Goal: Ask a question

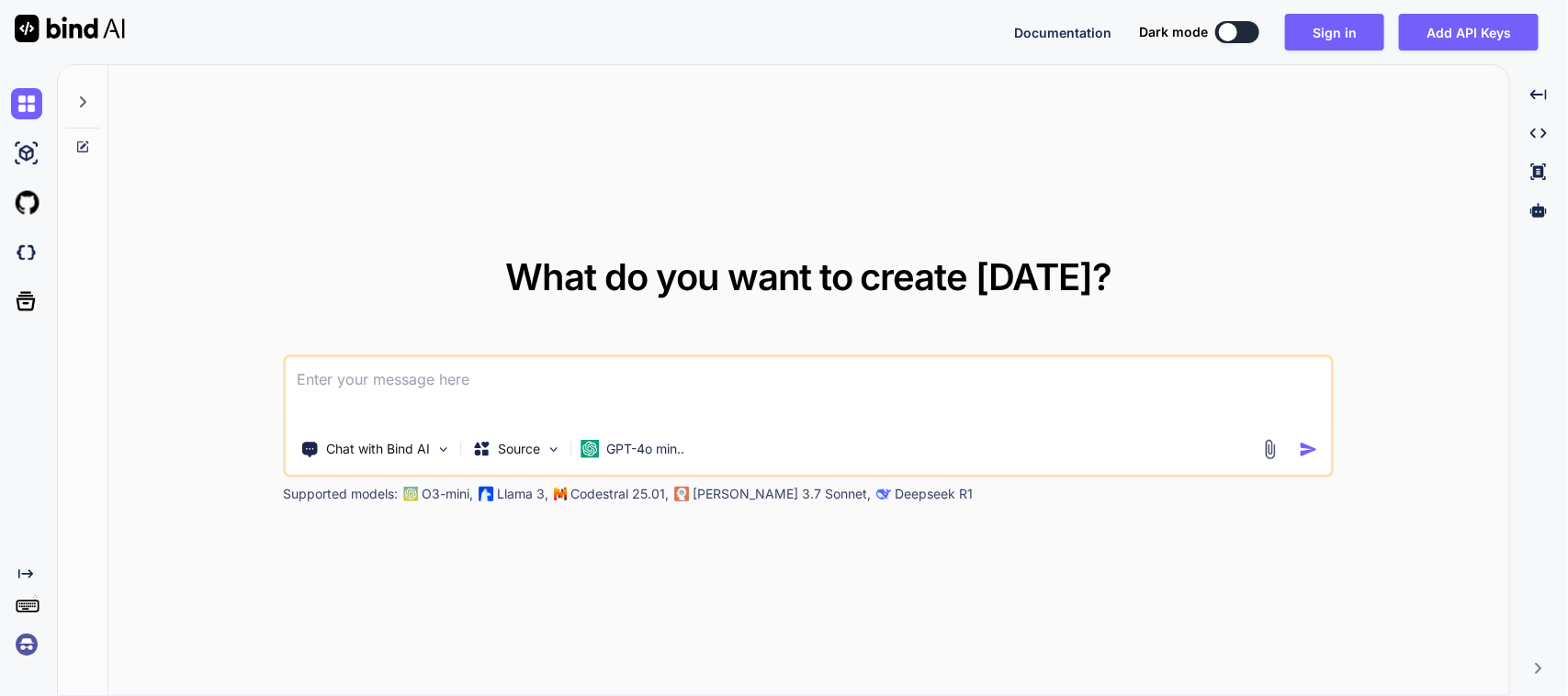
click at [382, 383] on textarea at bounding box center [808, 392] width 1044 height 68
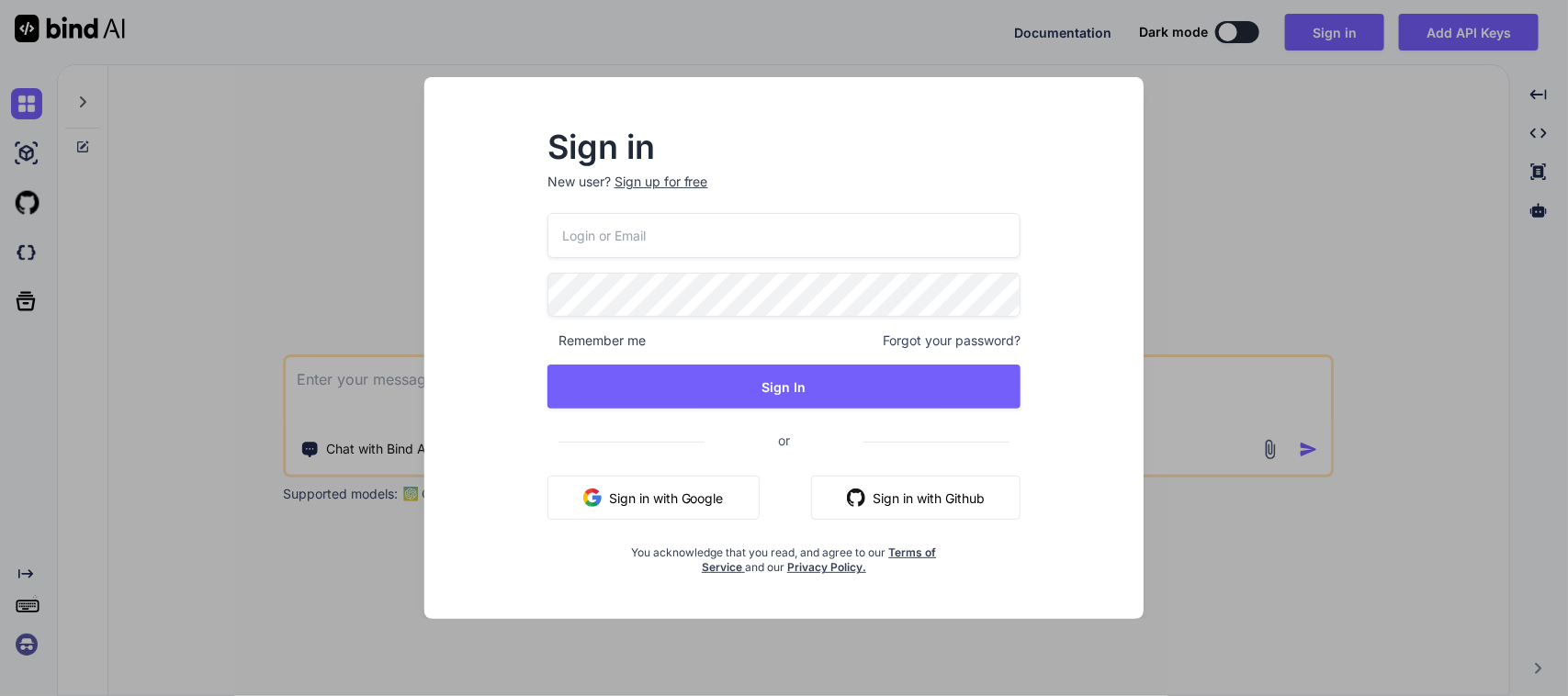
click at [681, 506] on button "Sign in with Google" at bounding box center [653, 498] width 213 height 44
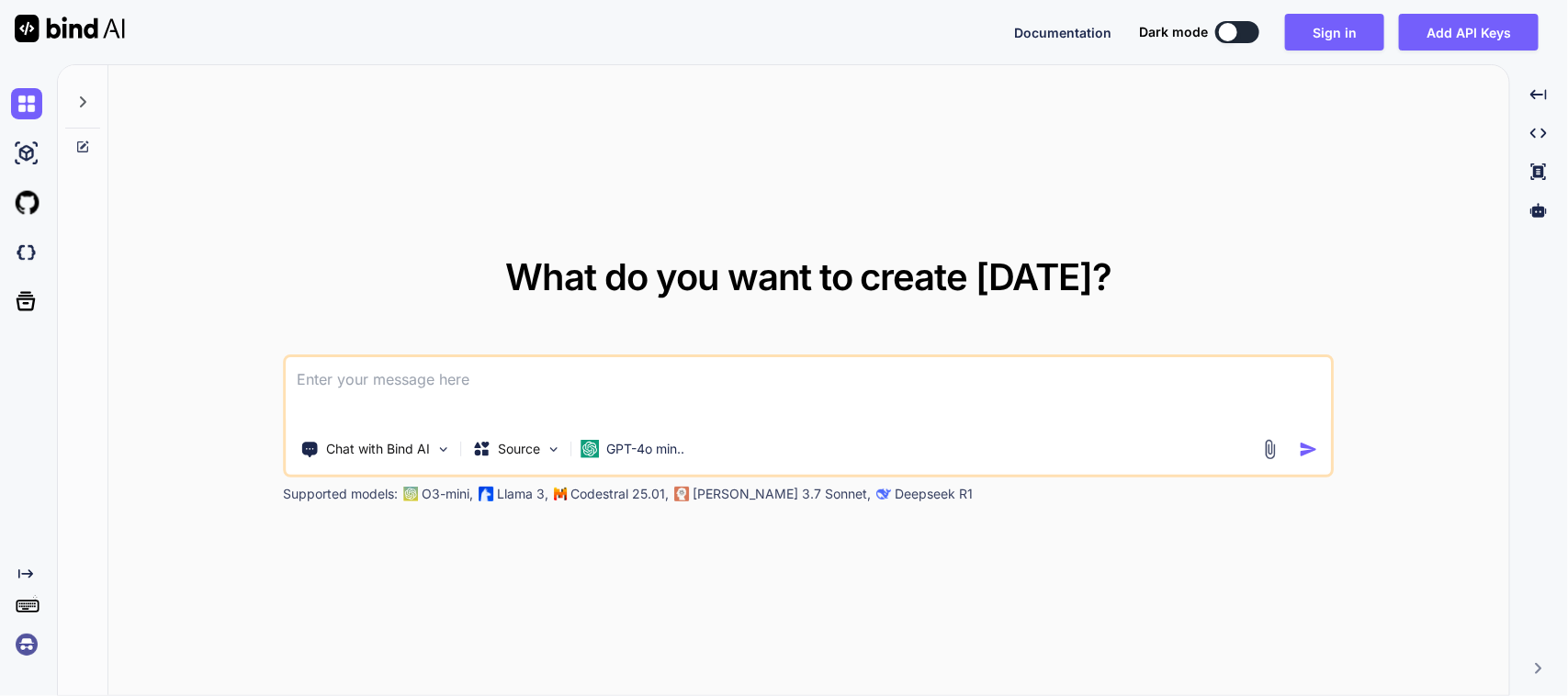
click at [511, 367] on textarea at bounding box center [808, 392] width 1044 height 68
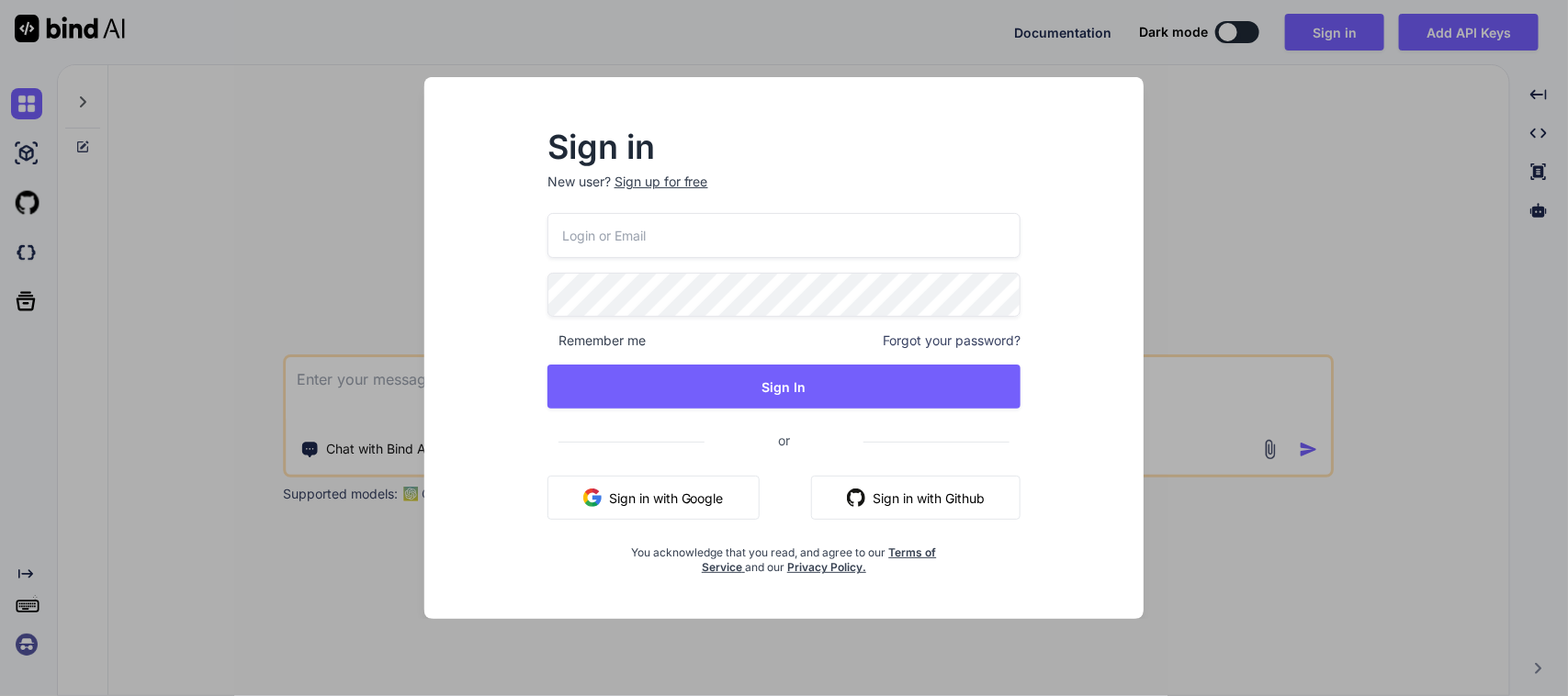
click at [635, 490] on button "Sign in with Google" at bounding box center [653, 498] width 213 height 44
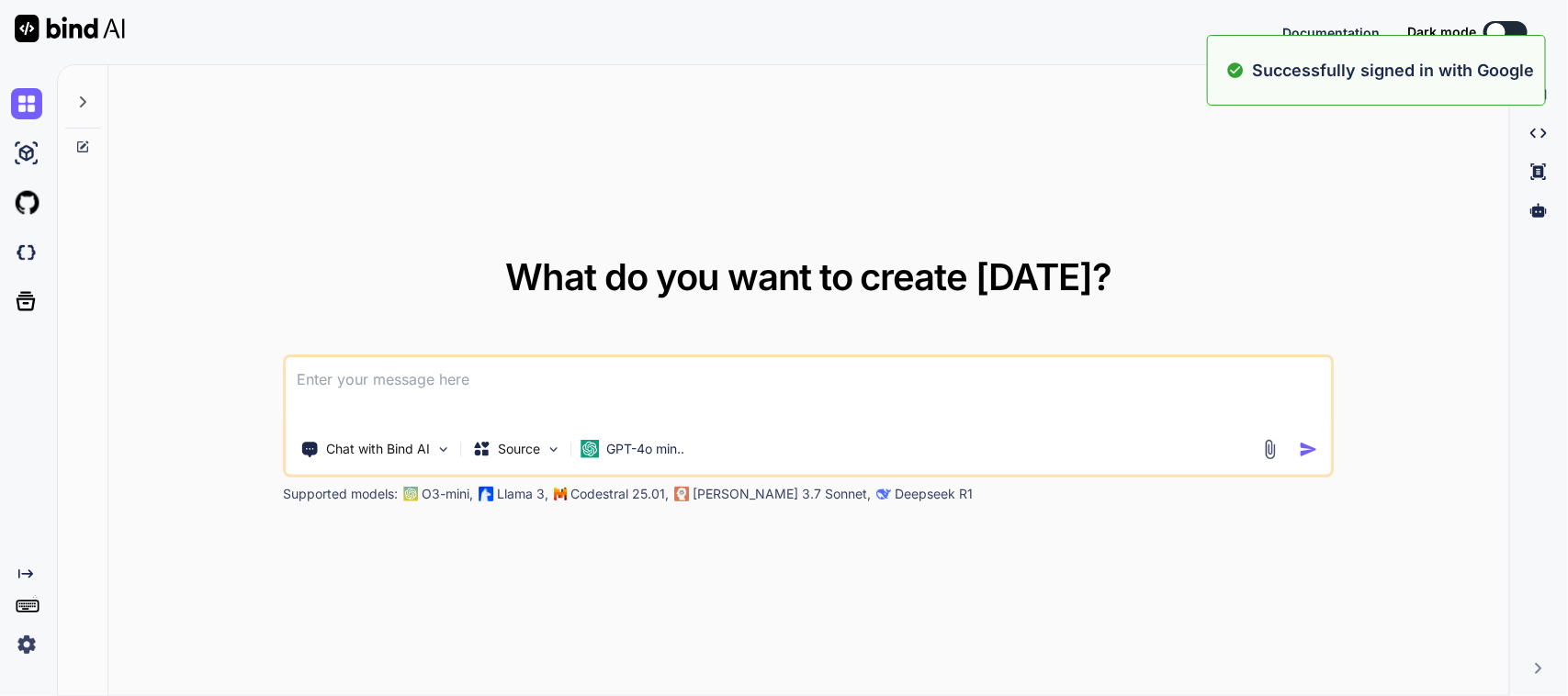
click at [367, 381] on textarea at bounding box center [808, 392] width 1044 height 68
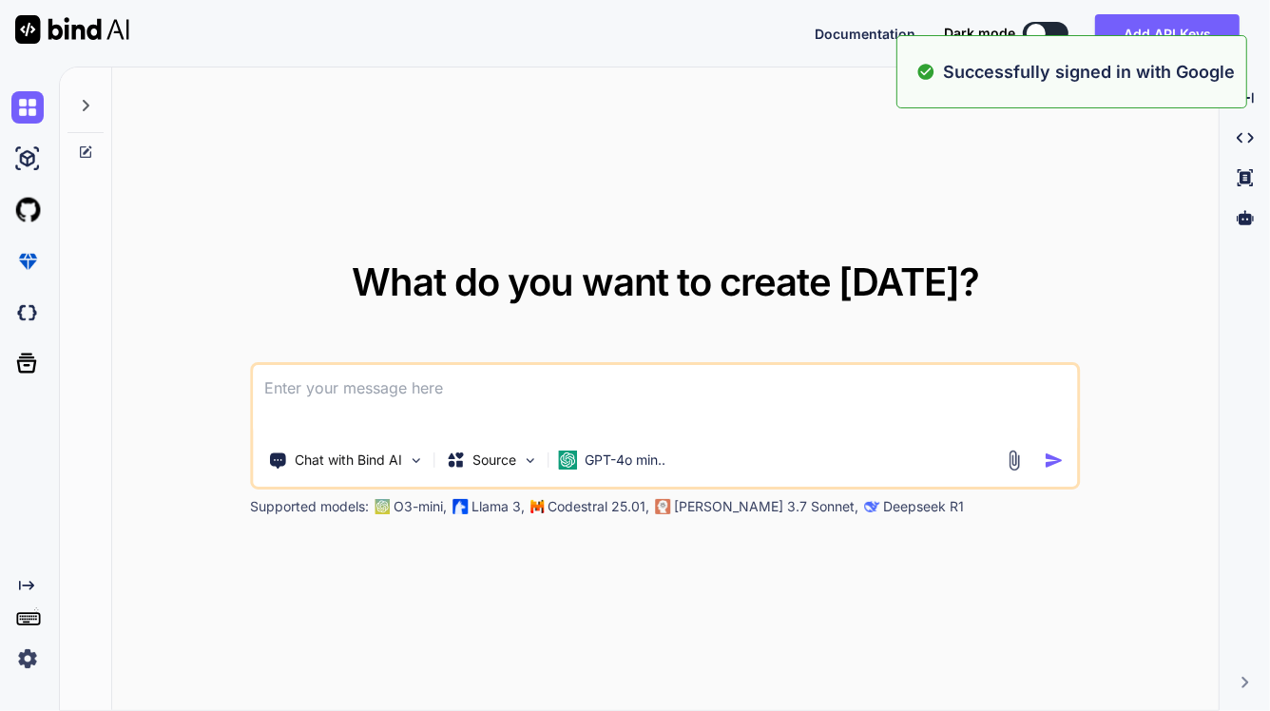
type textarea "H"
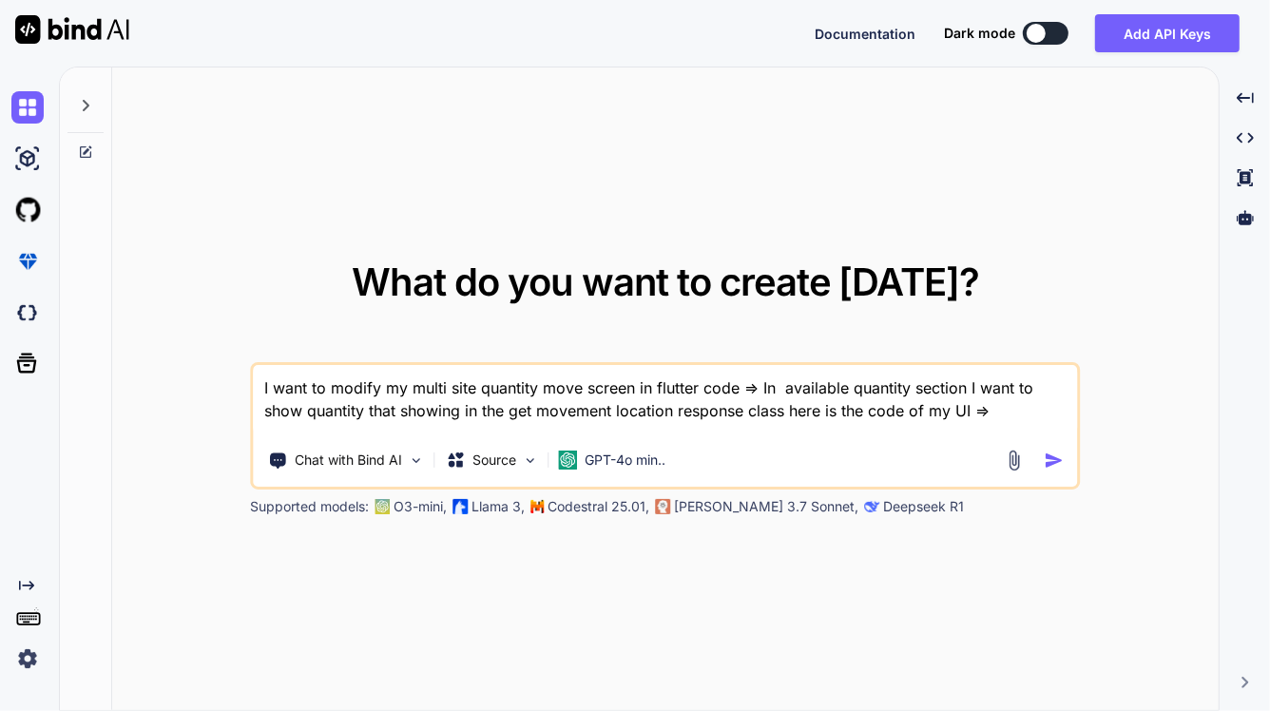
paste textarea "// /* // * Created By - Chetu Team // * Description - This class is handling th…"
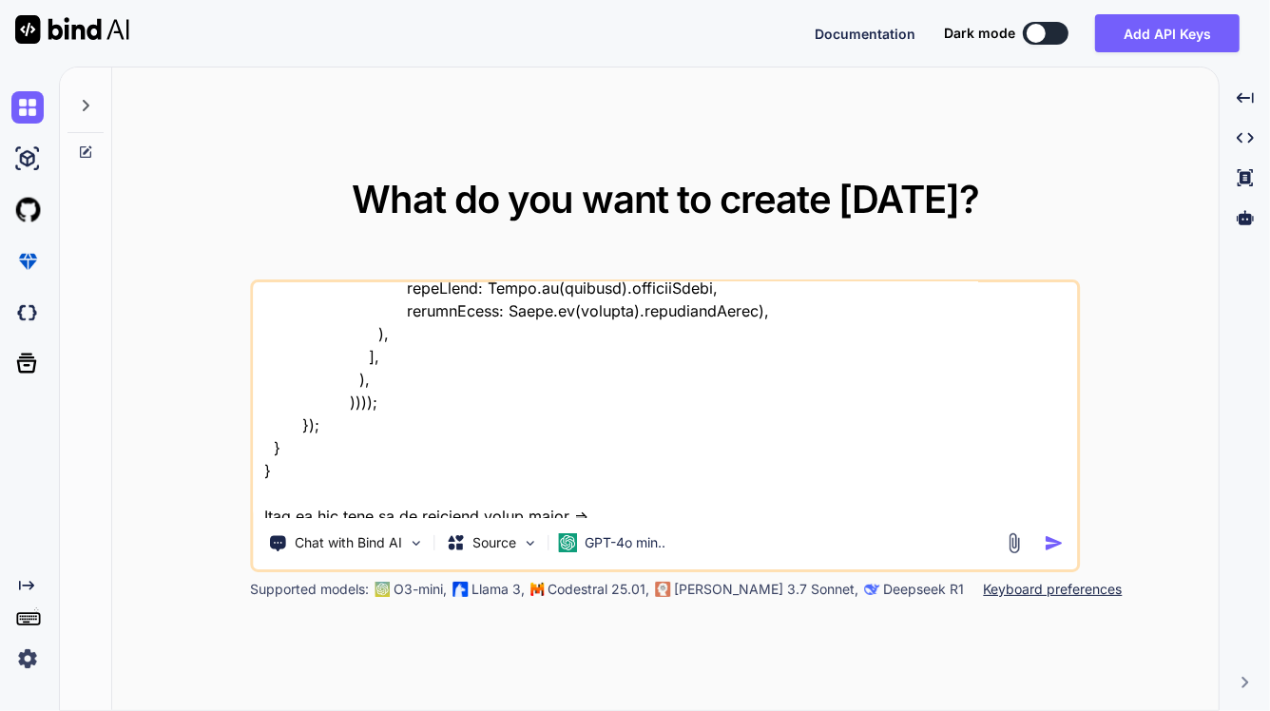
scroll to position [12152, 0]
paste textarea "// To parse this JSON data, do // // final movementLocationResponse = movementL…"
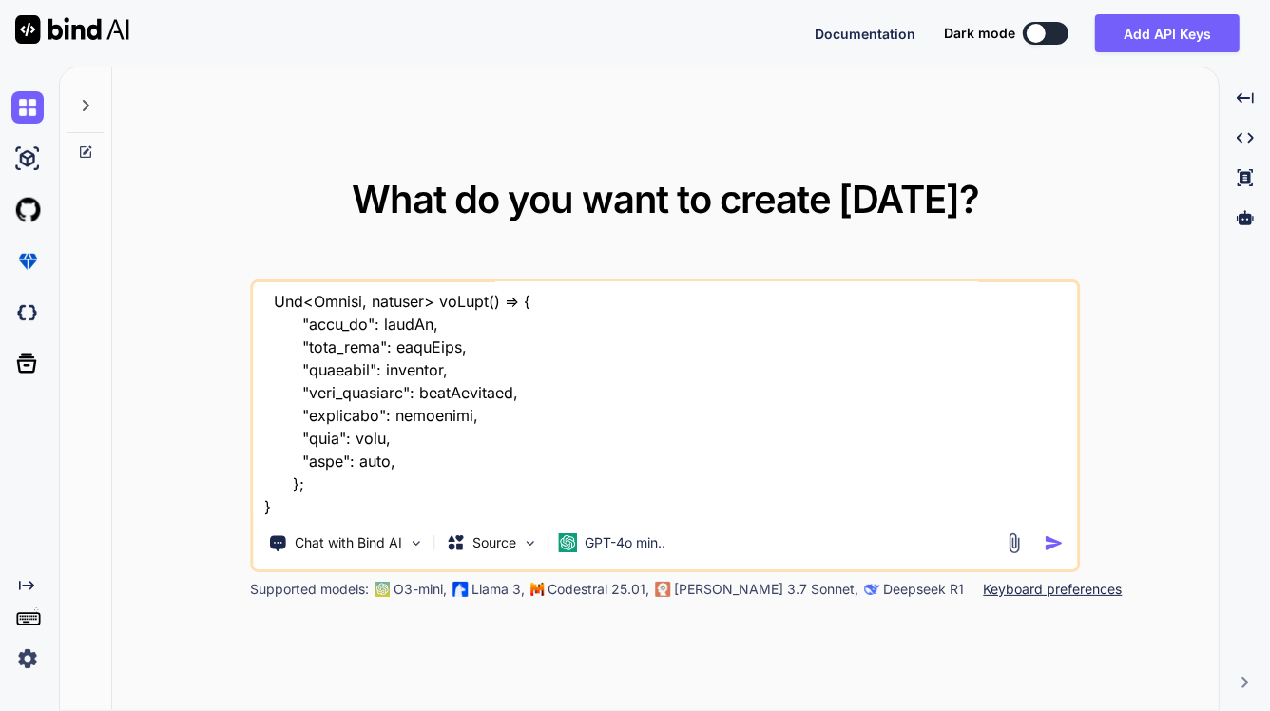
type textarea "I want to modify my multi site quantity move screen in flutter code => In avail…"
click at [1051, 546] on img "button" at bounding box center [1054, 543] width 20 height 20
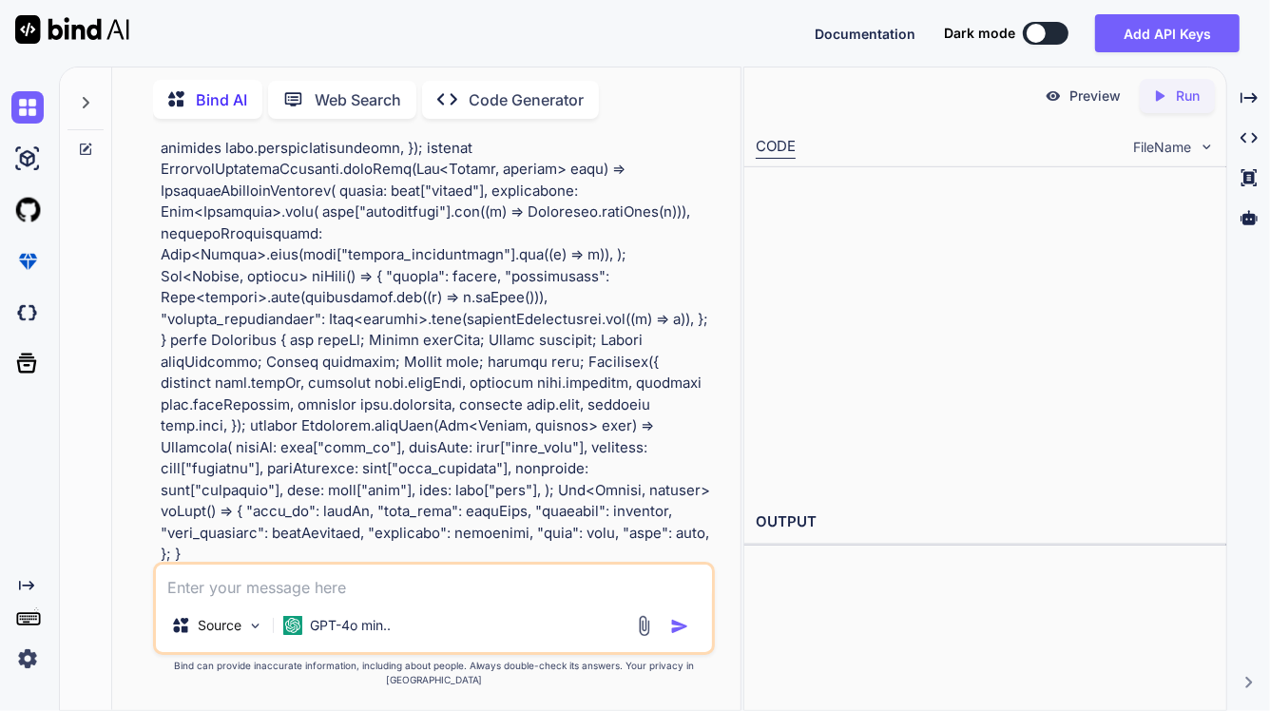
scroll to position [5285, 0]
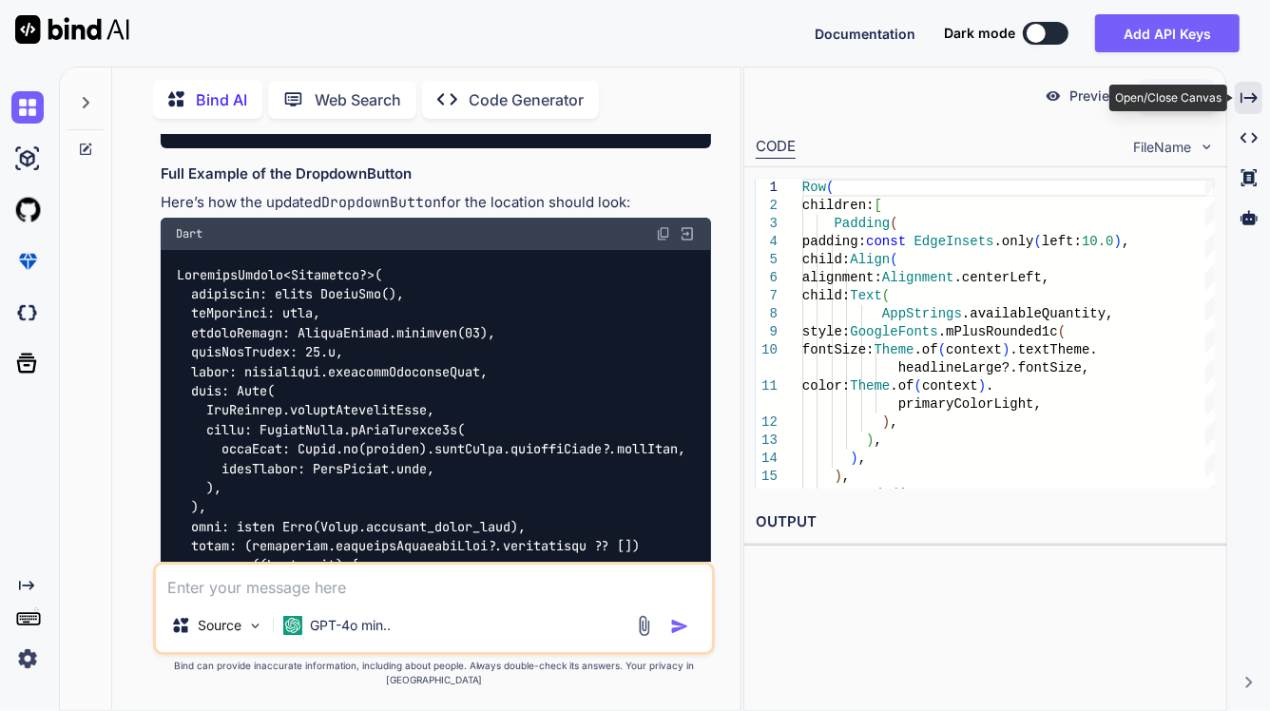
click at [1238, 87] on div "Created with Pixso." at bounding box center [1248, 98] width 28 height 32
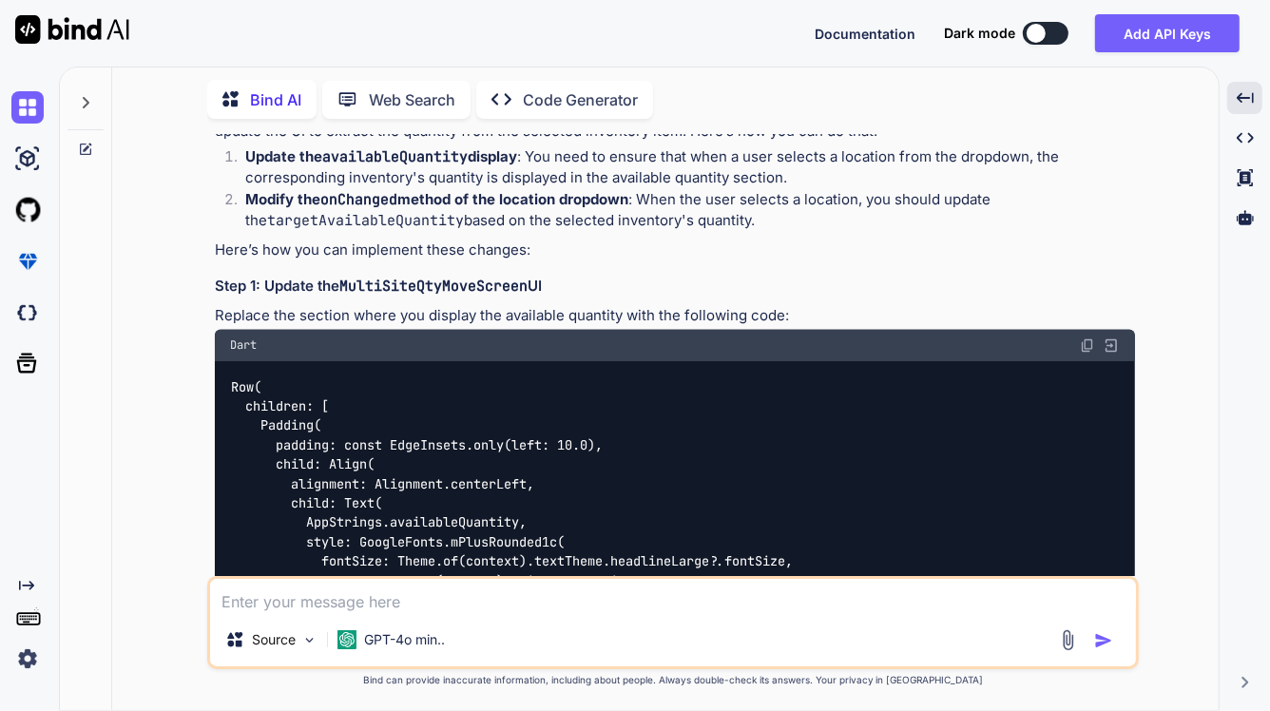
scroll to position [2493, 0]
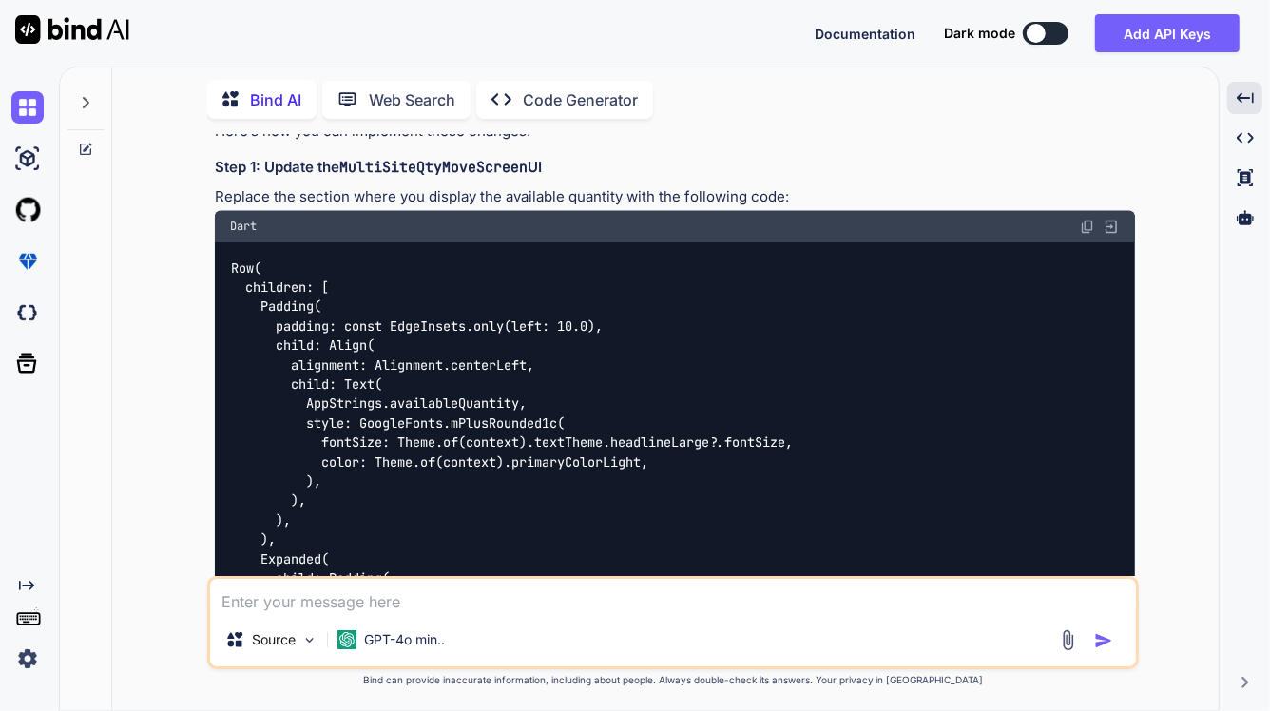
click at [1091, 220] on img at bounding box center [1087, 227] width 15 height 15
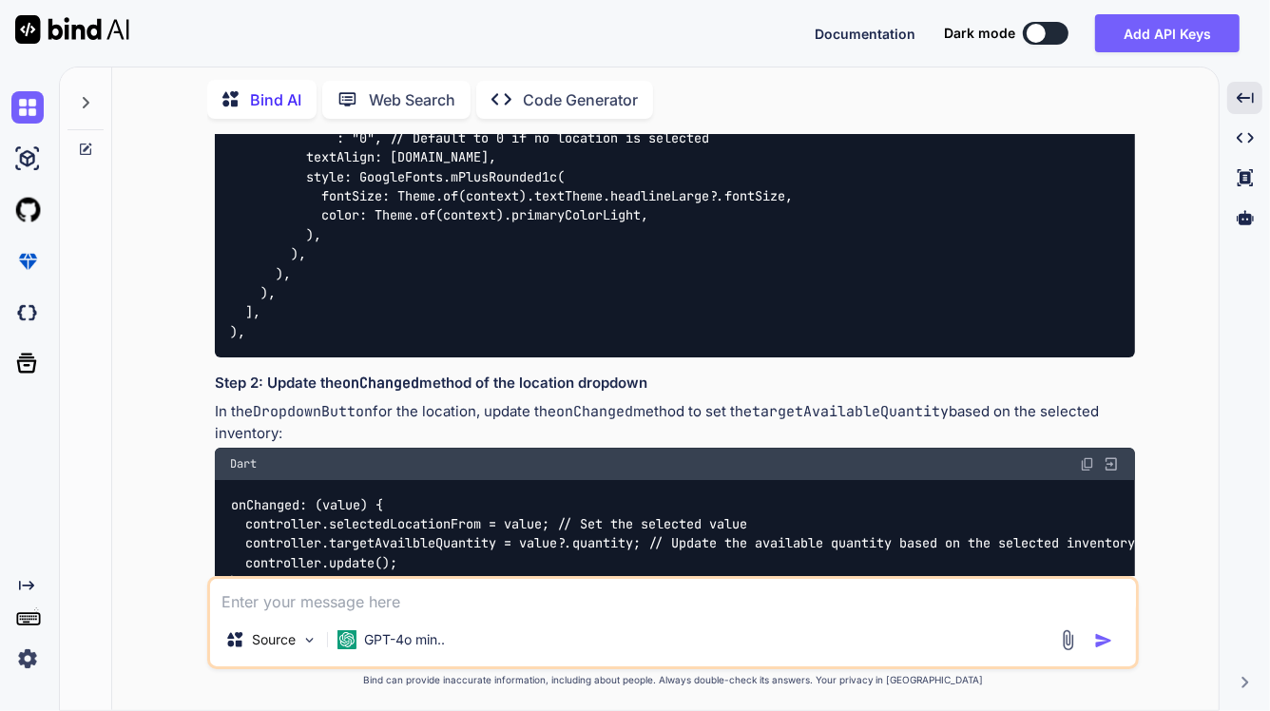
scroll to position [3205, 0]
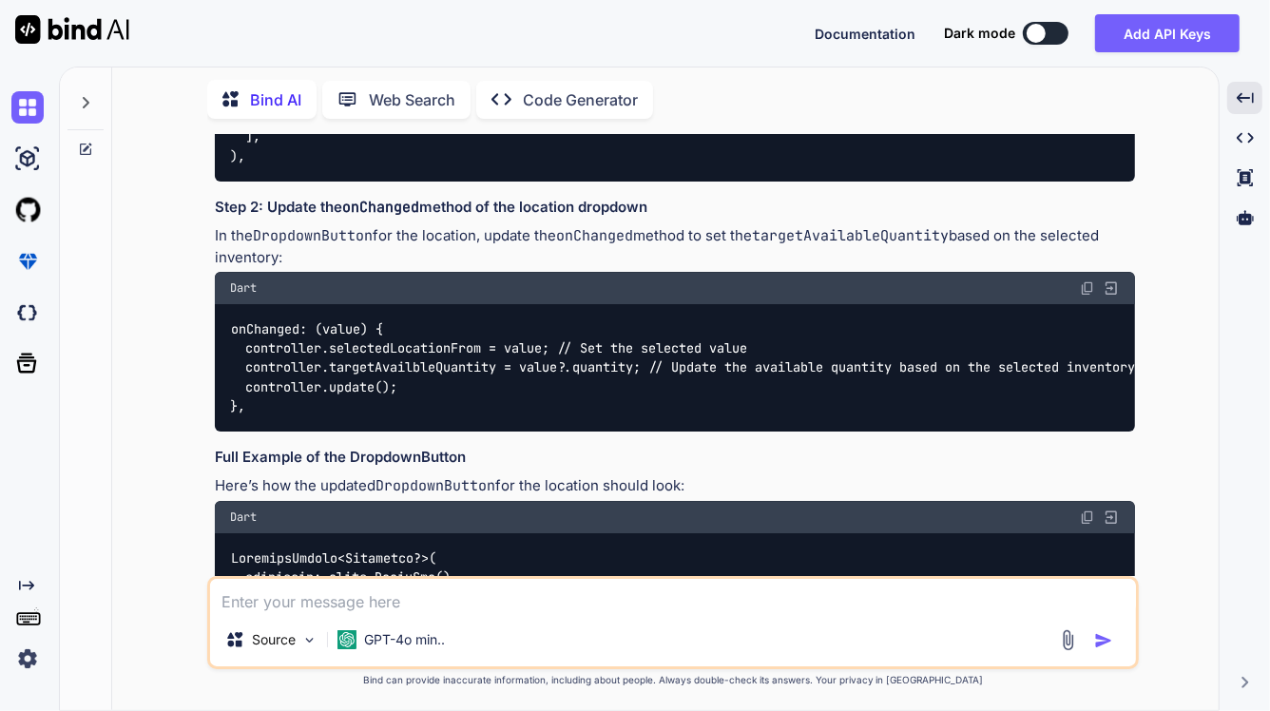
click at [1088, 280] on img at bounding box center [1087, 287] width 15 height 15
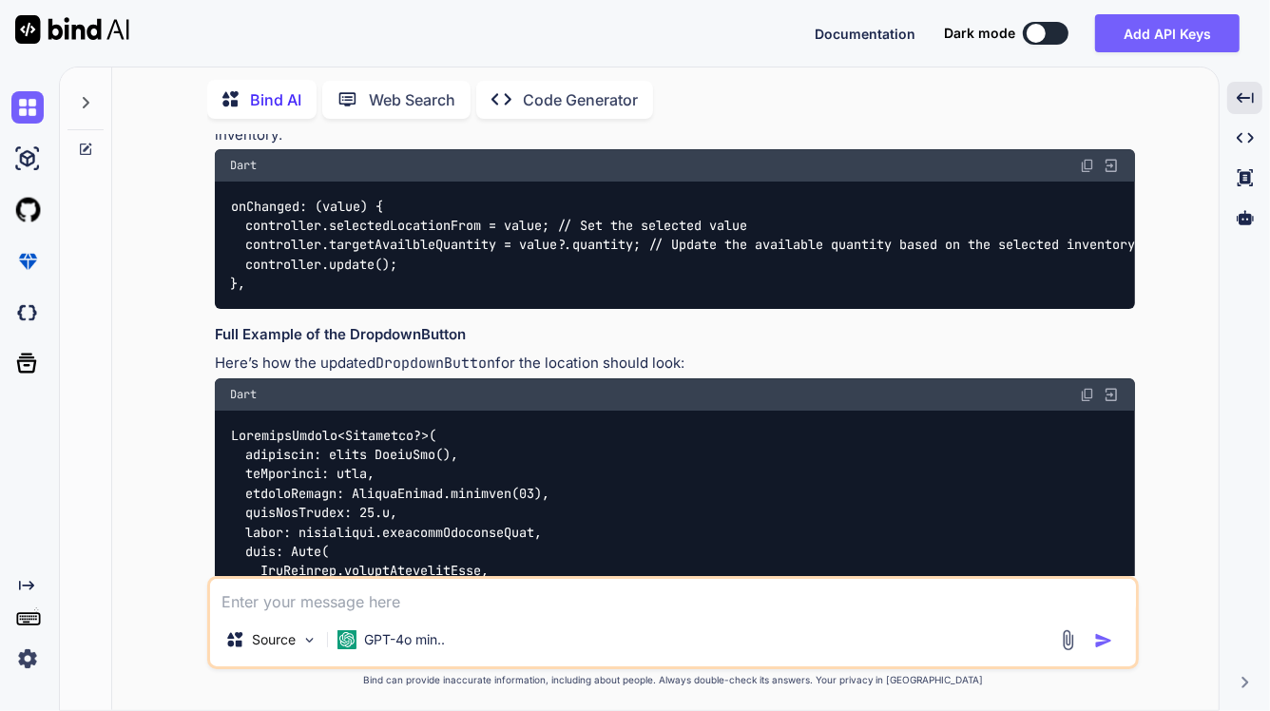
scroll to position [3443, 0]
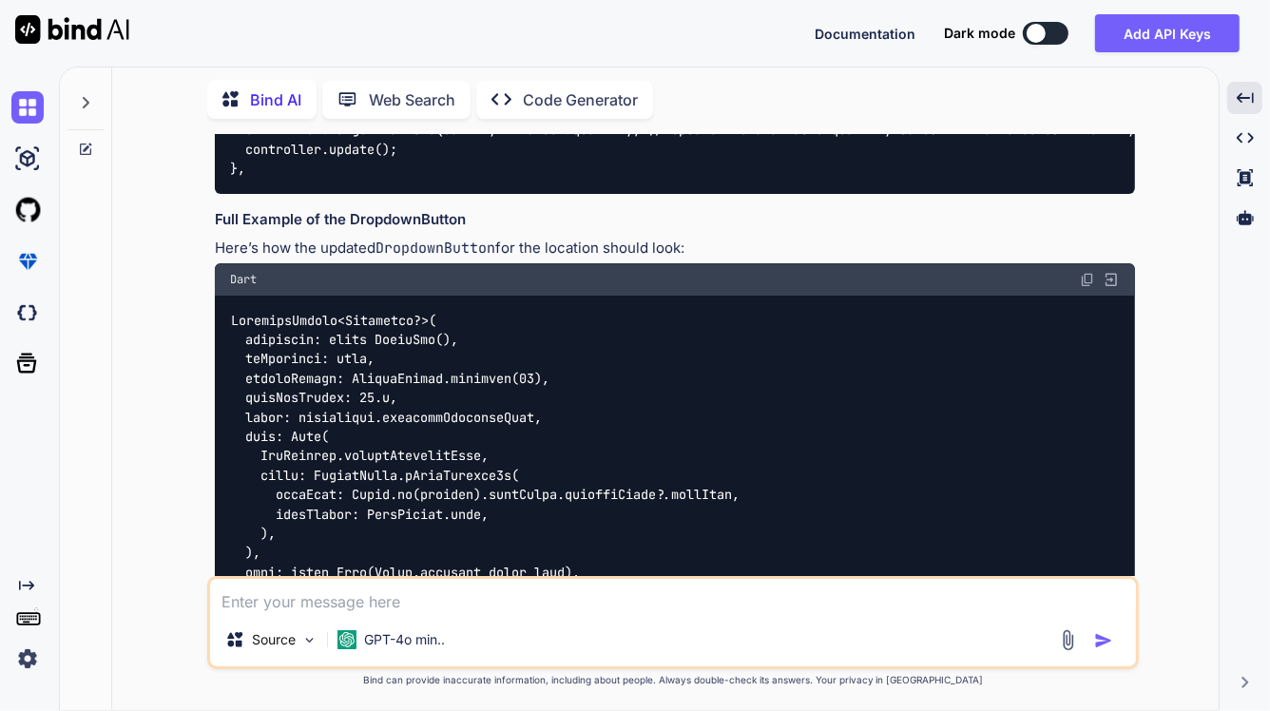
click at [1076, 263] on div "Dart" at bounding box center [675, 279] width 920 height 32
click at [1083, 272] on img at bounding box center [1087, 279] width 15 height 15
click at [385, 600] on textarea at bounding box center [673, 596] width 926 height 34
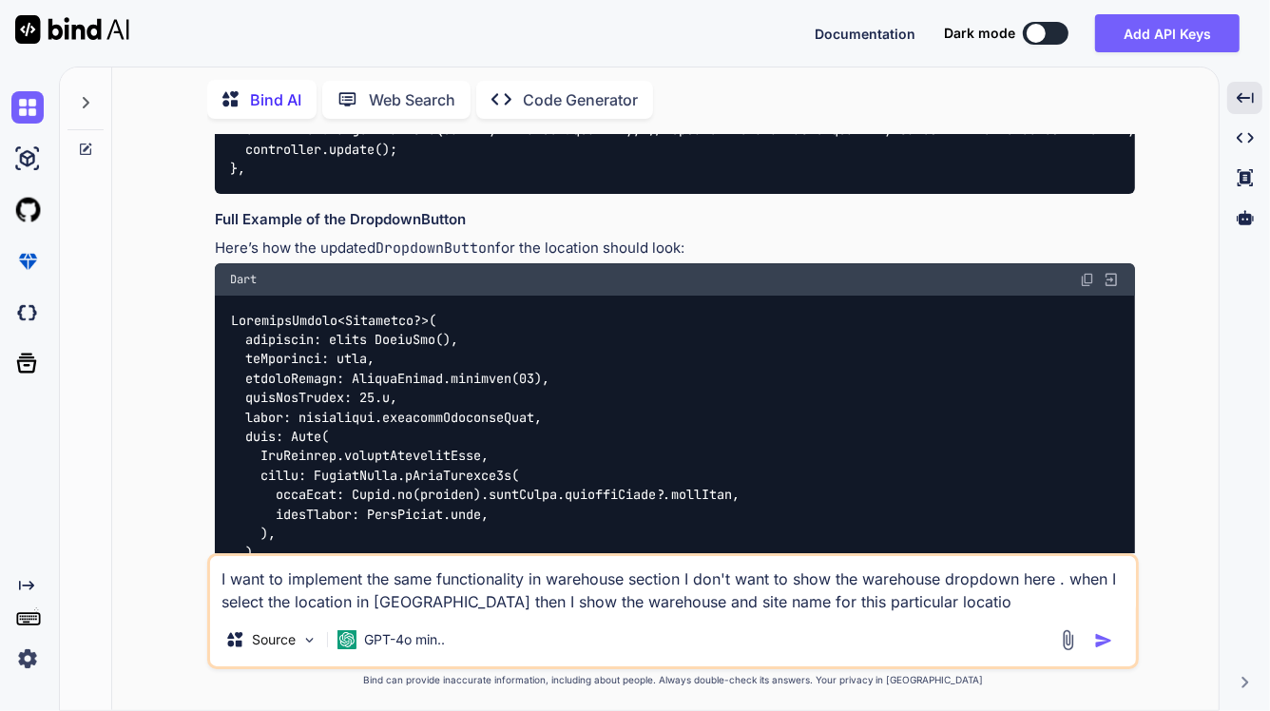
type textarea "I want to implement the same functionality in warehouse section I don't want to…"
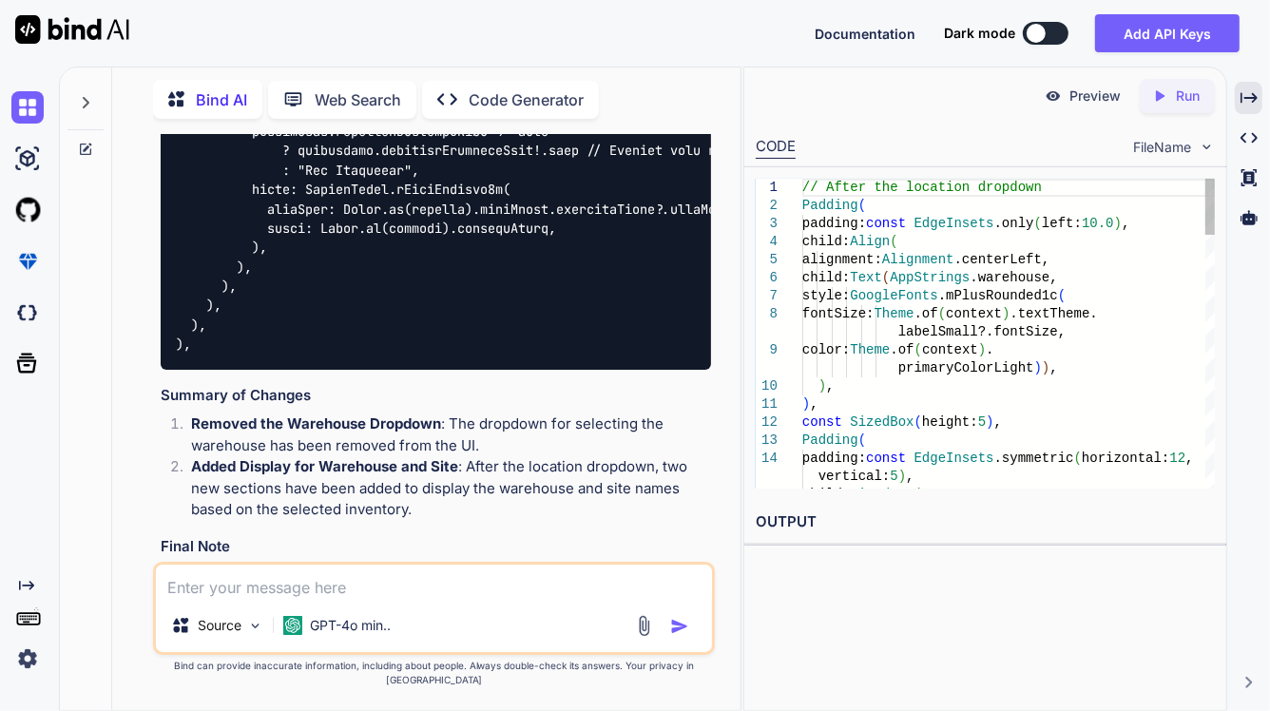
scroll to position [8342, 0]
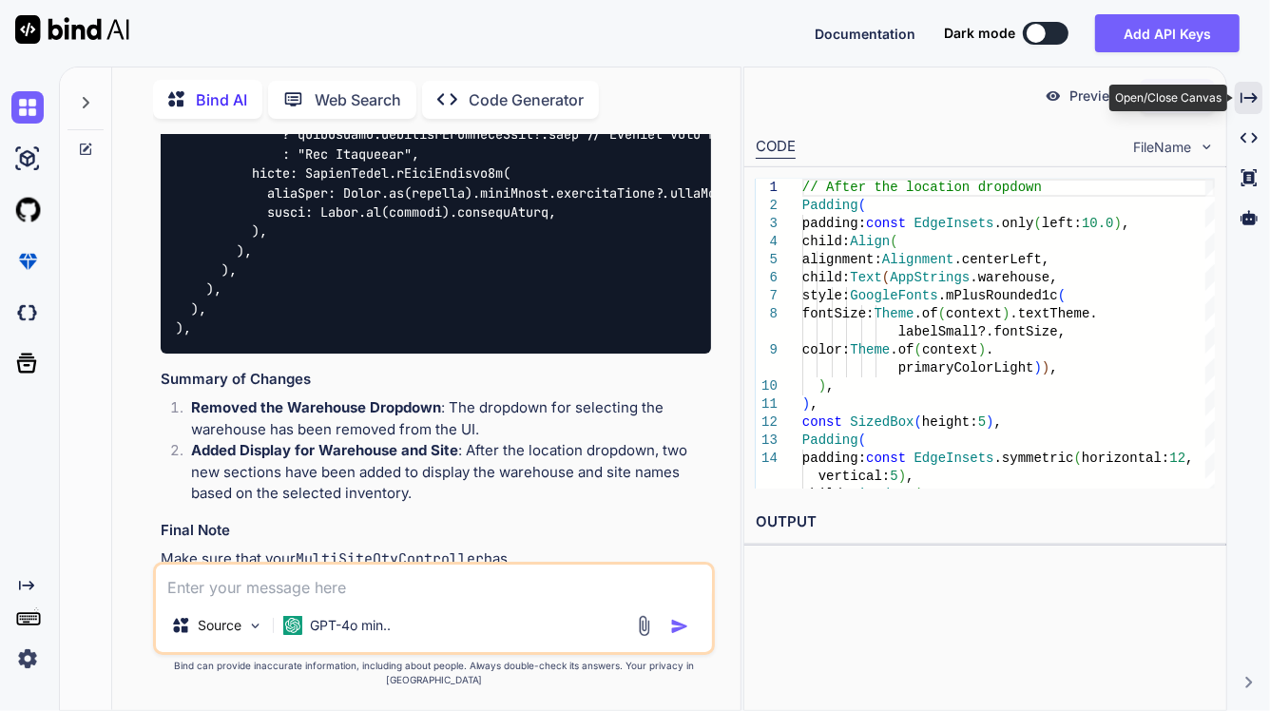
click at [1247, 106] on div "Created with Pixso." at bounding box center [1248, 98] width 28 height 32
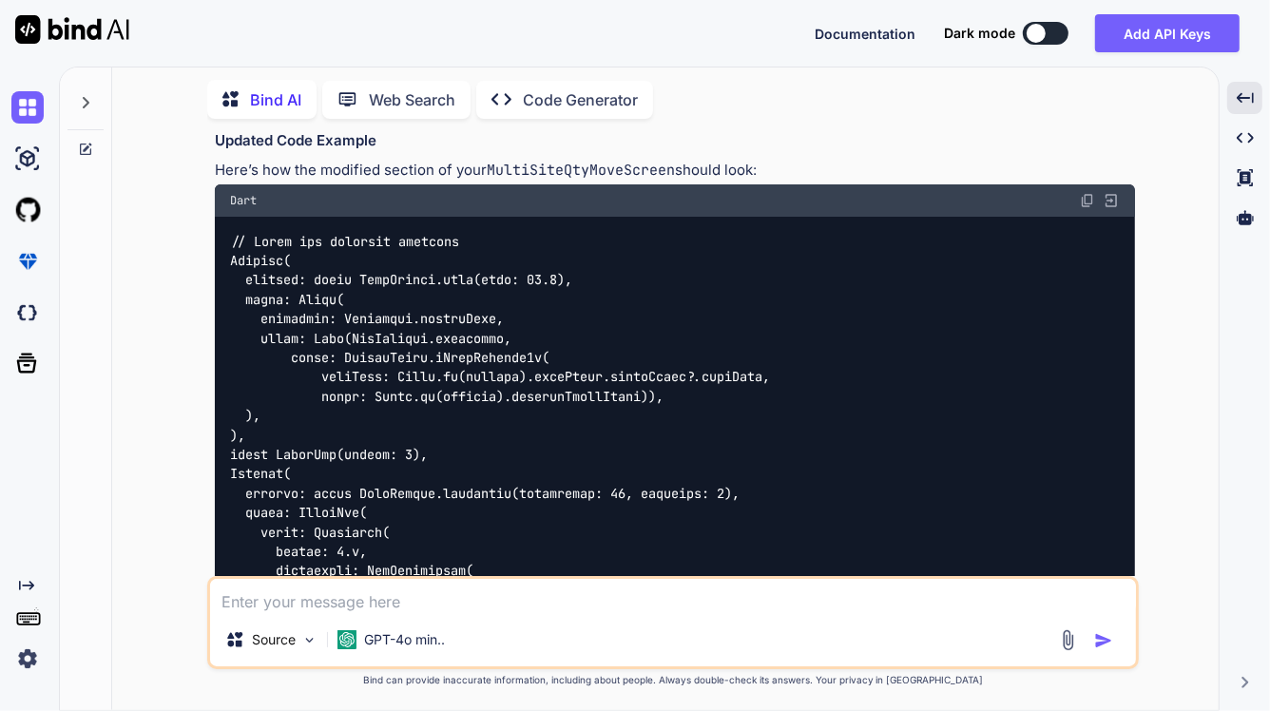
scroll to position [4830, 0]
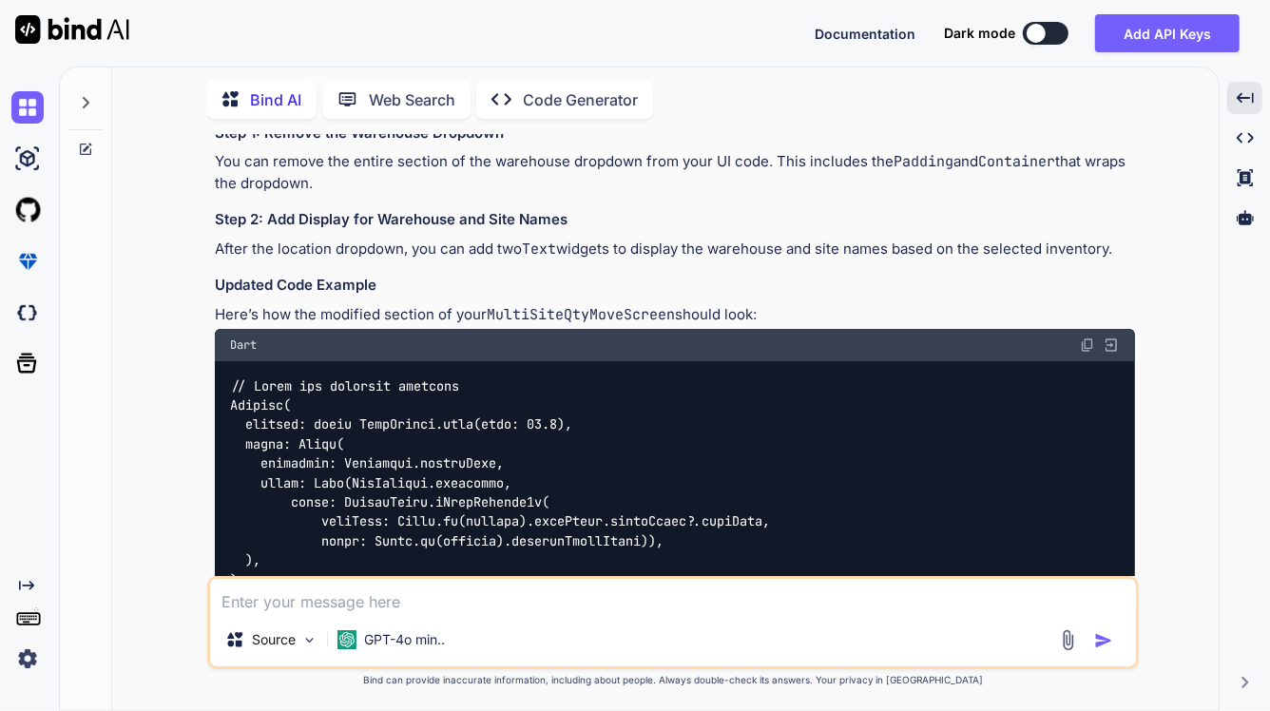
click at [1088, 337] on img at bounding box center [1087, 344] width 15 height 15
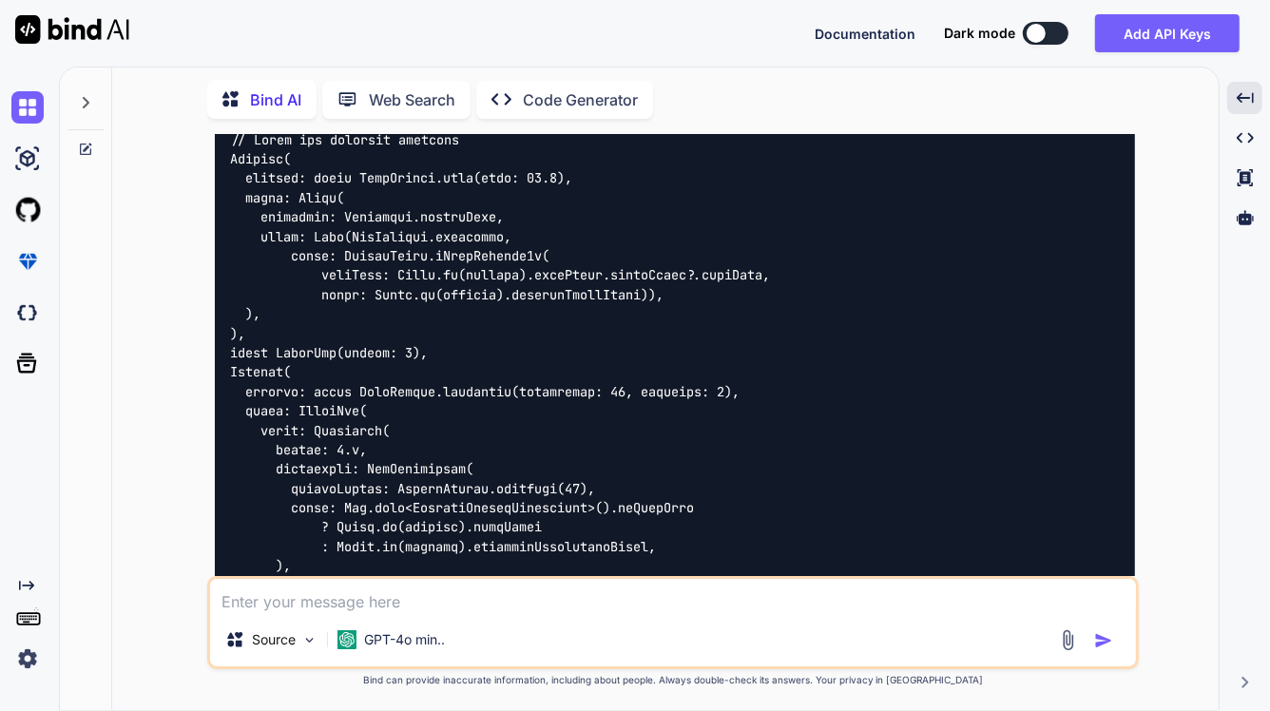
scroll to position [4949, 0]
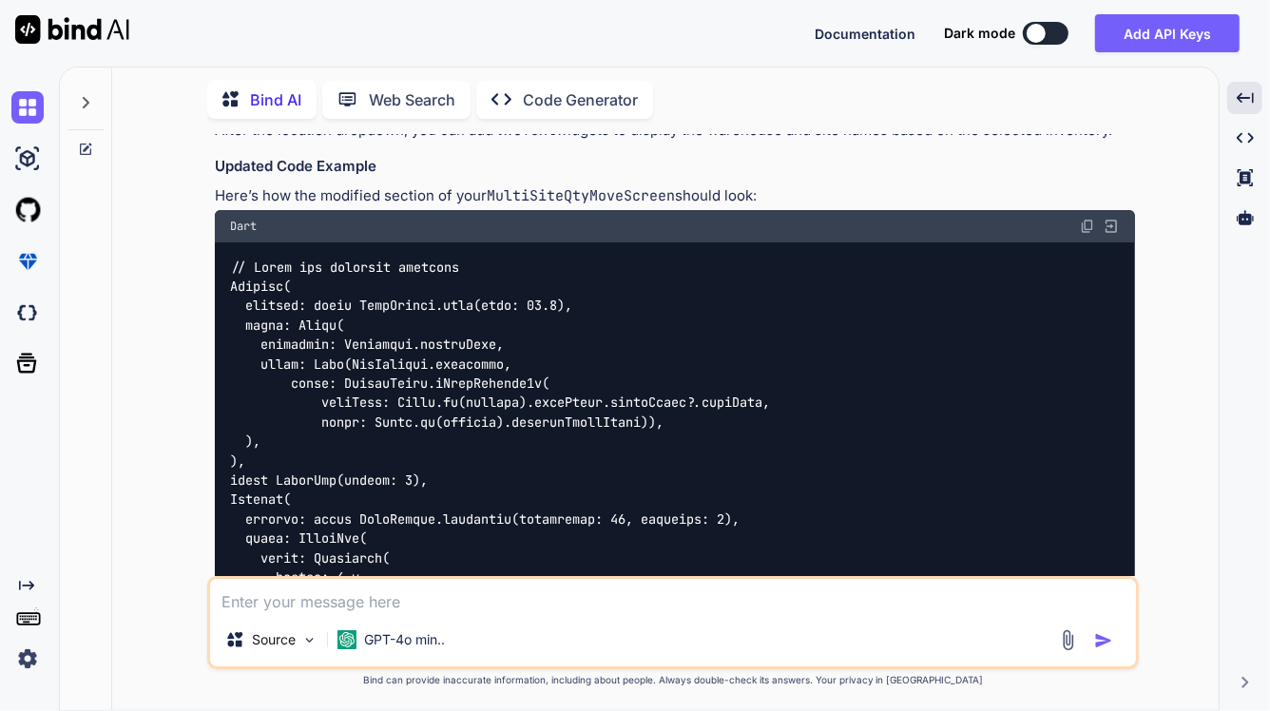
click at [310, 600] on textarea at bounding box center [673, 596] width 926 height 34
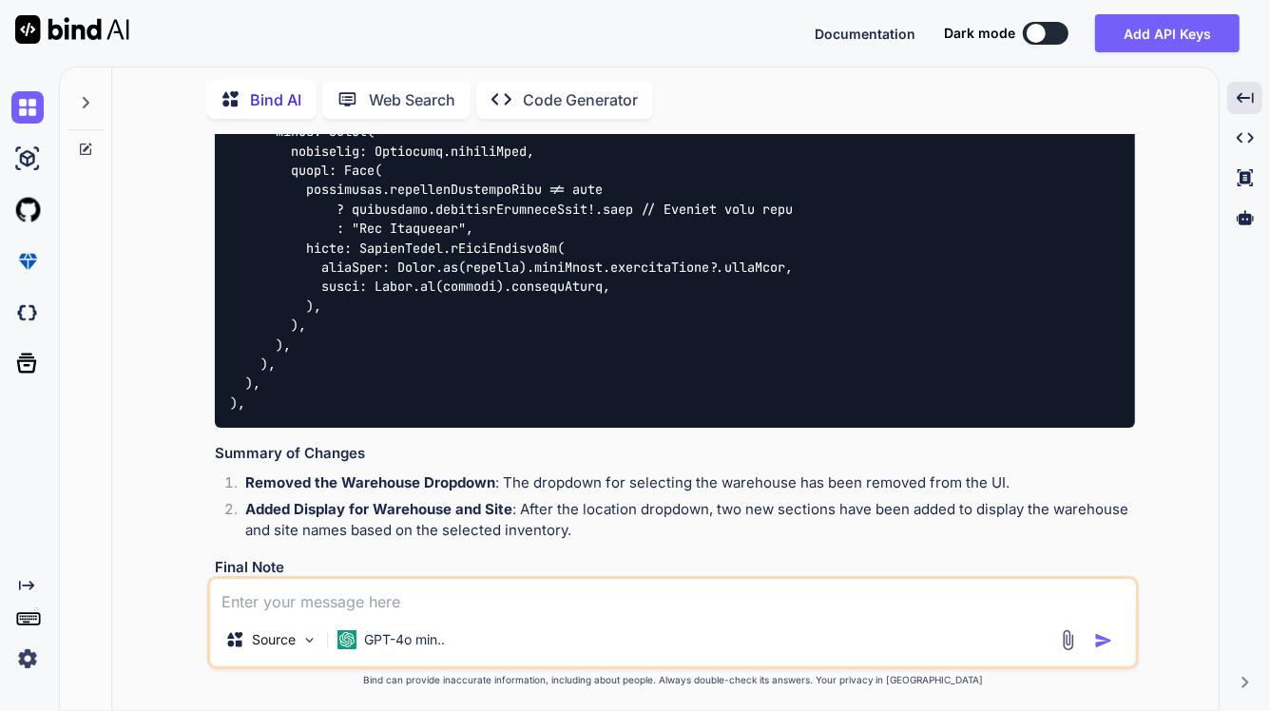
scroll to position [6375, 0]
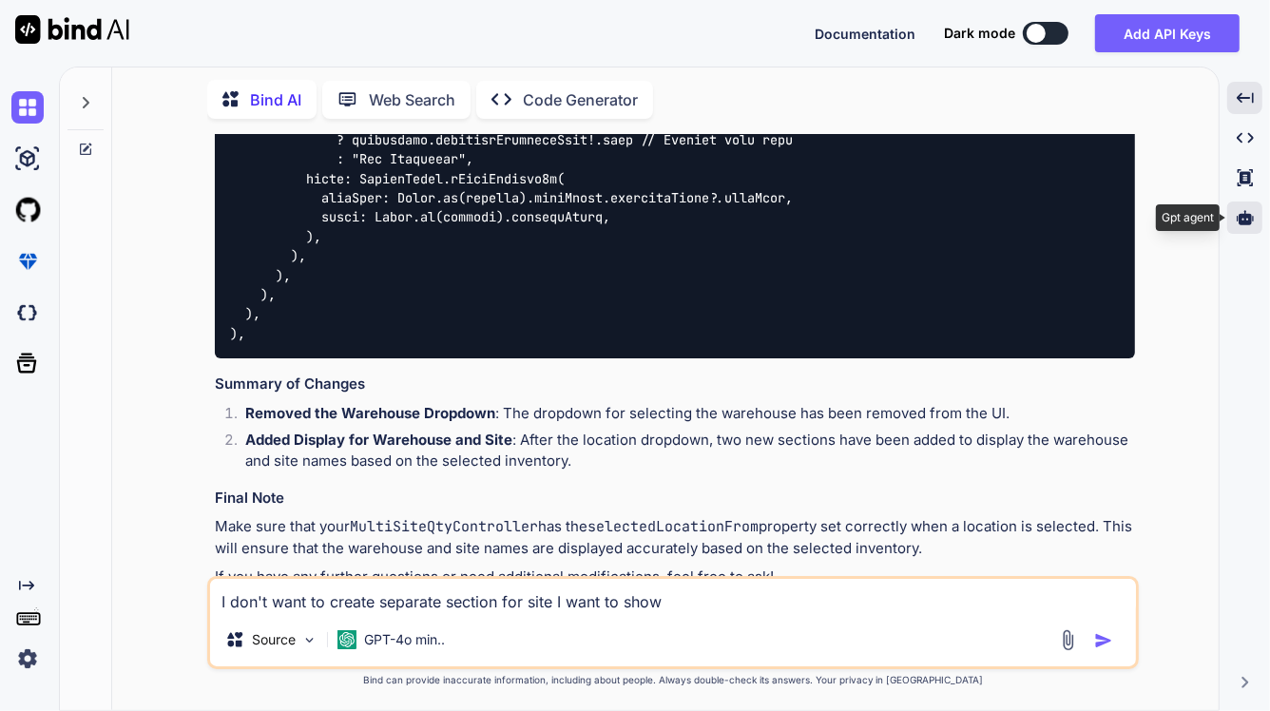
type textarea "I don't want to create separate section for site I want to show"
drag, startPoint x: 762, startPoint y: 584, endPoint x: 131, endPoint y: 565, distance: 631.3
click at [133, 565] on div "You Bind AI To modify your MultiSiteQtyMoveScreen to display the available quan…" at bounding box center [672, 422] width 1091 height 576
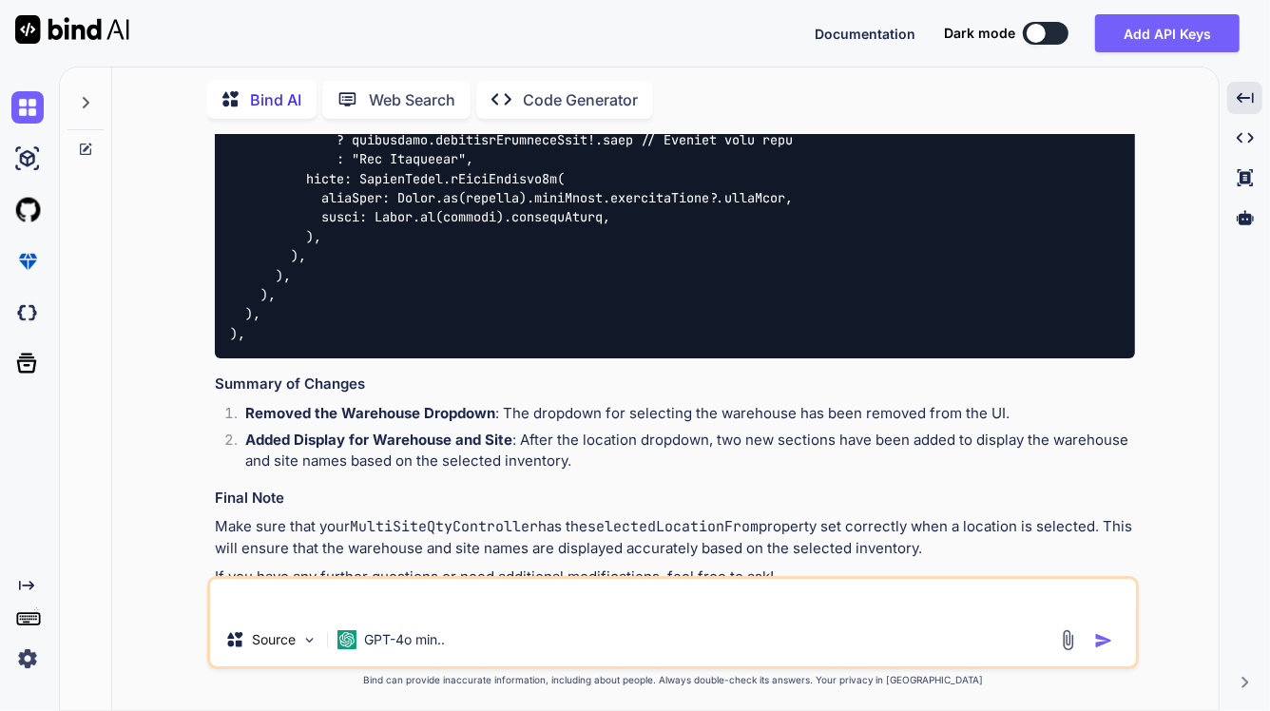
click at [280, 597] on textarea at bounding box center [673, 596] width 926 height 34
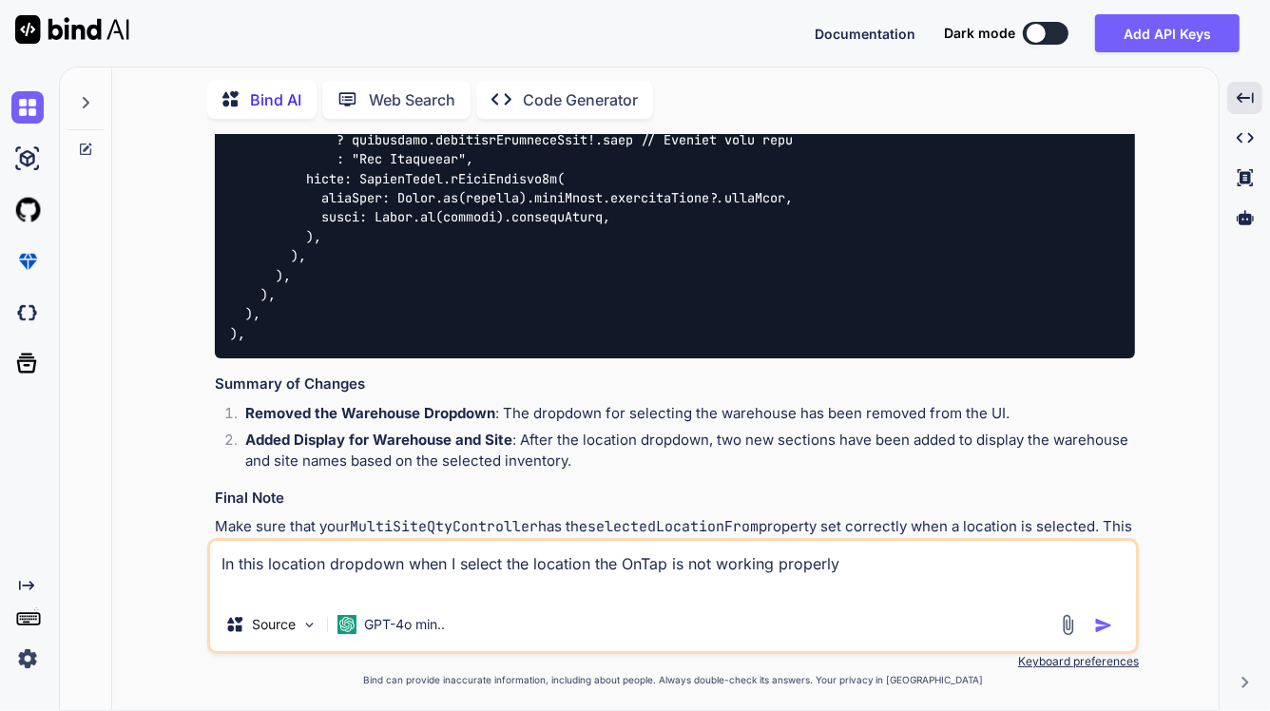
paste textarea "Card( shape: RoundedRectangleBorder( borderRadius: BorderRadius.circular(15), )…"
type textarea "In this location dropdown when I select the location the OnTap is not working p…"
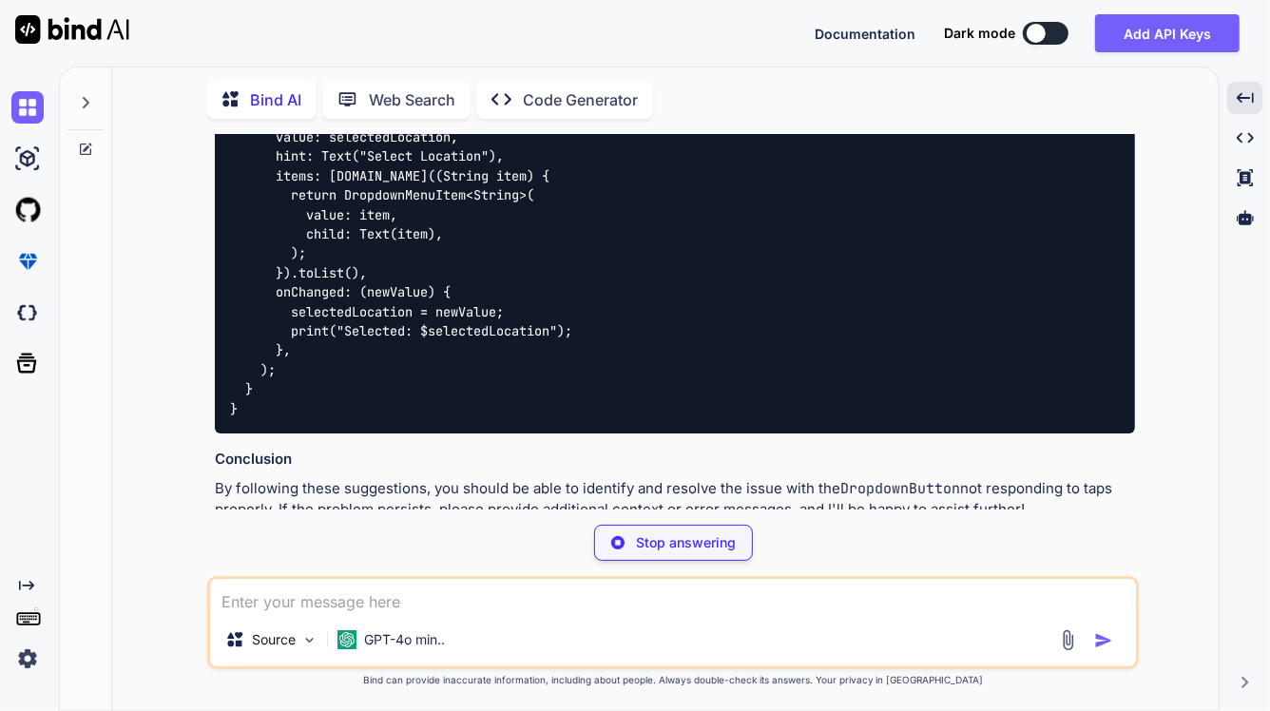
scroll to position [12655, 0]
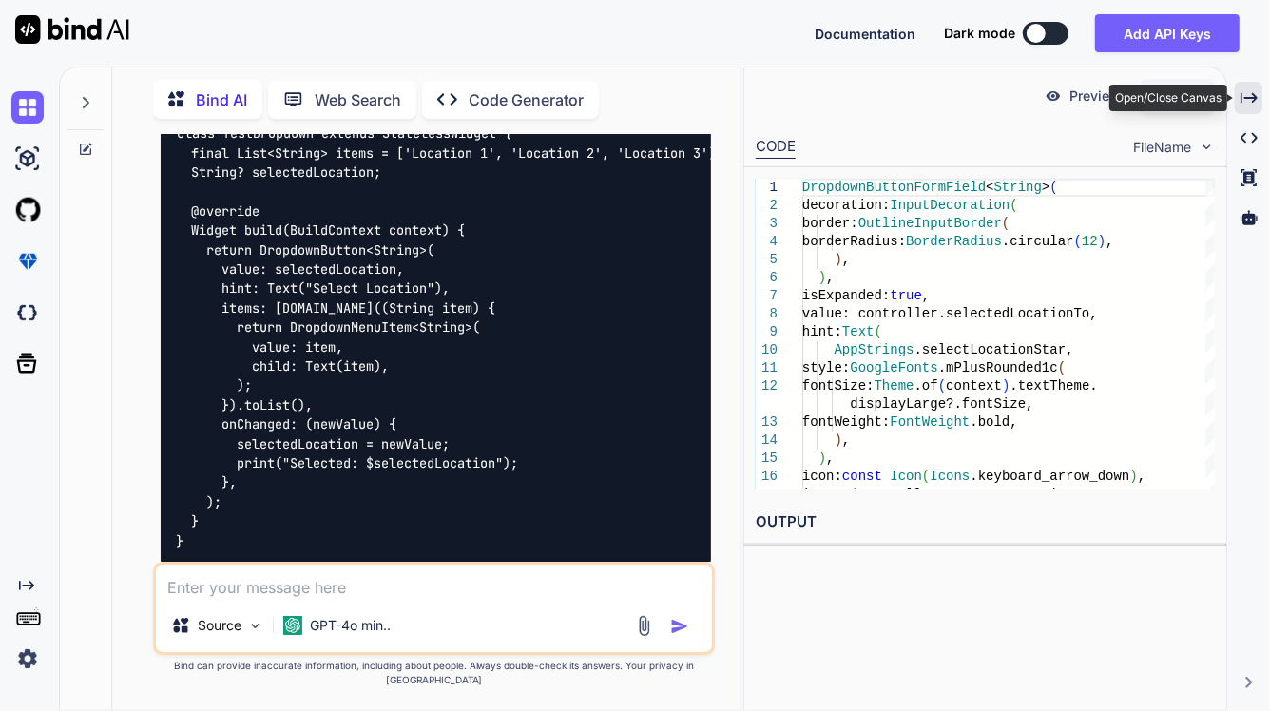
click at [1259, 95] on div "Created with Pixso." at bounding box center [1248, 98] width 28 height 32
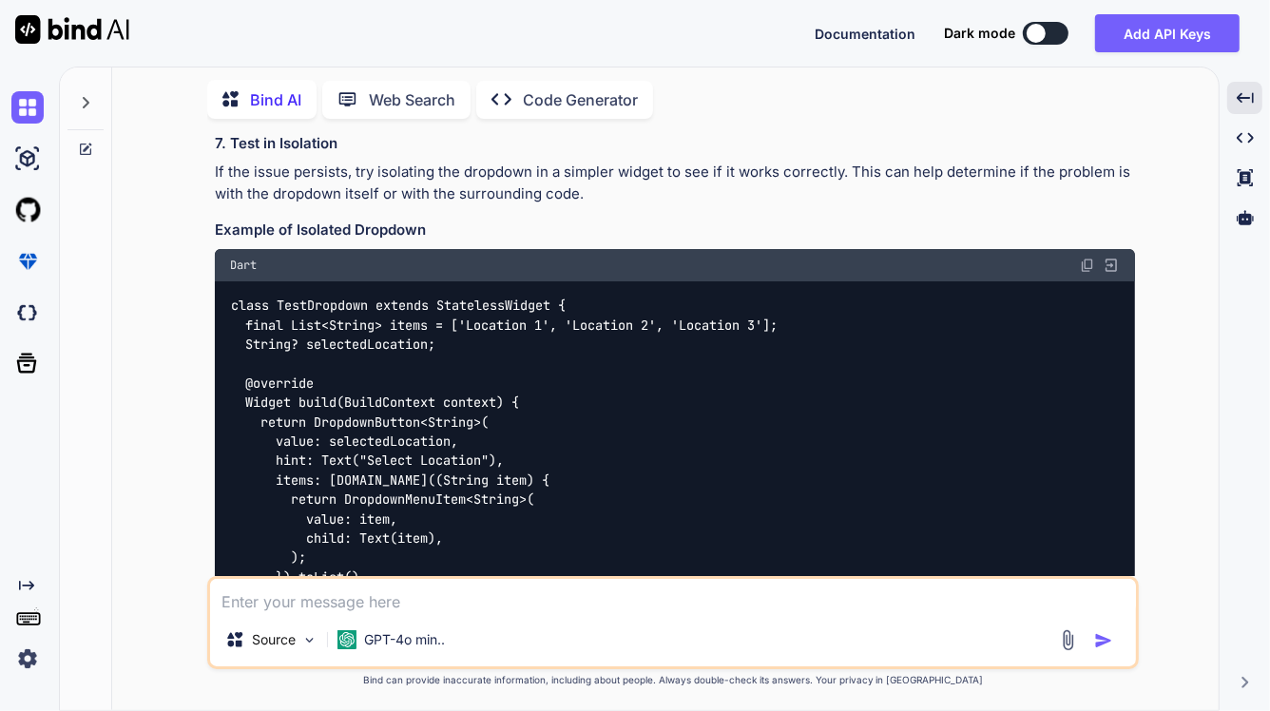
scroll to position [9651, 0]
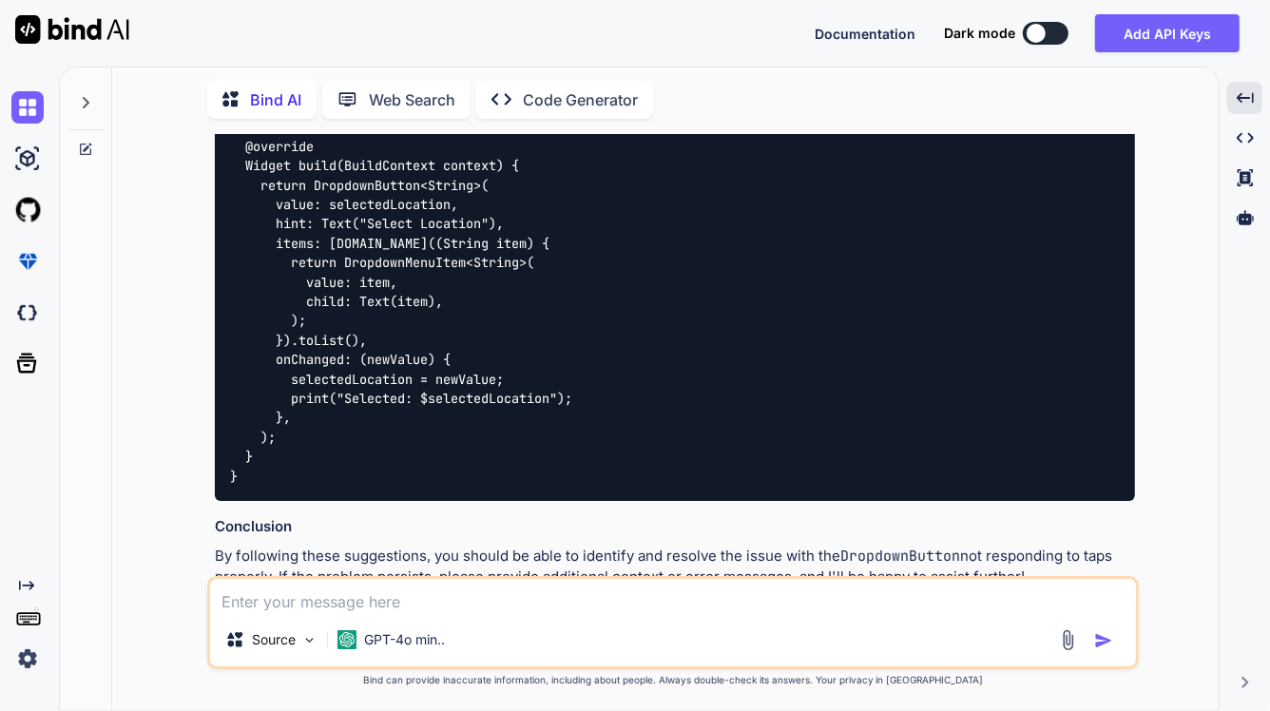
click at [637, 584] on textarea at bounding box center [673, 596] width 926 height 34
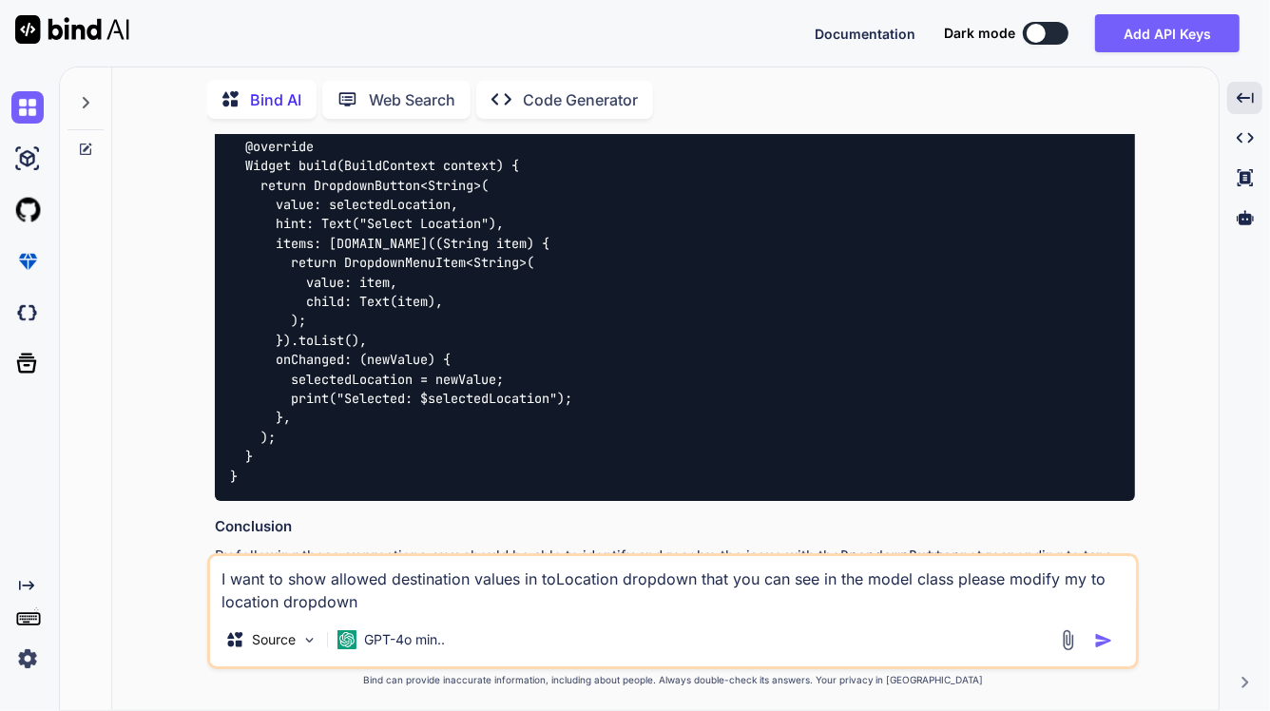
type textarea "I want to show allowed destination values in toLocation dropdown that you can s…"
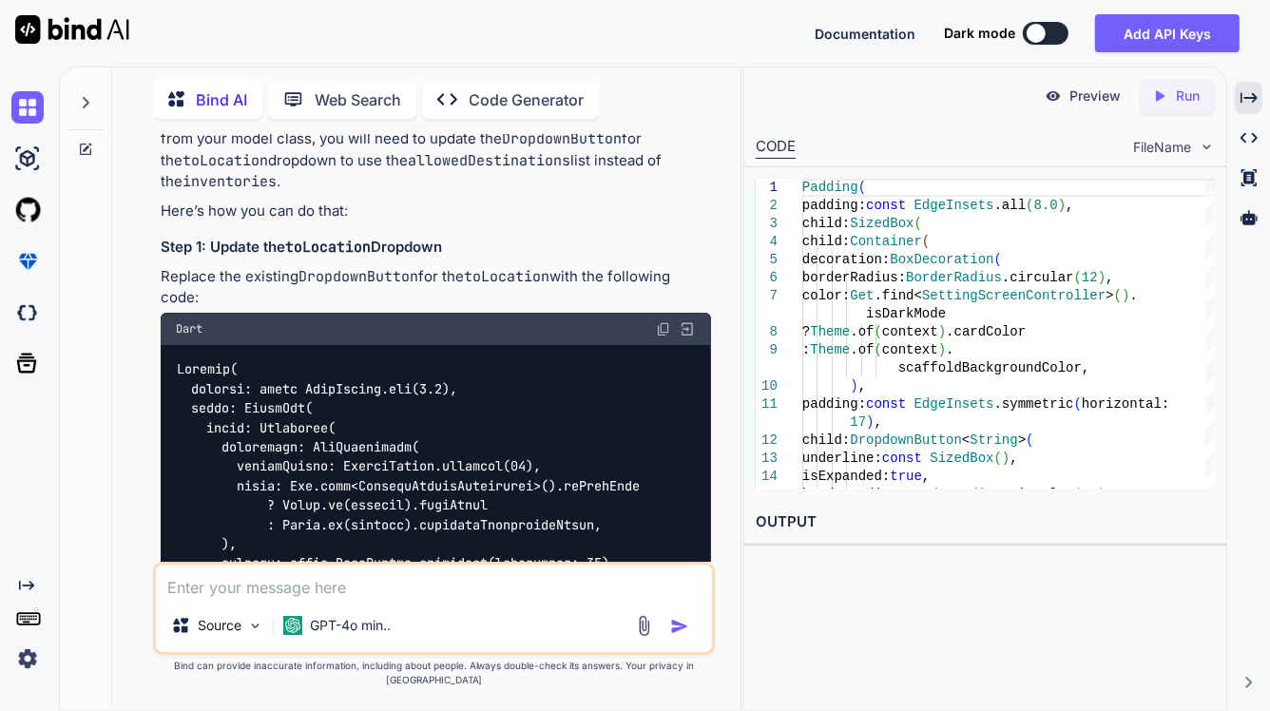
scroll to position [13323, 0]
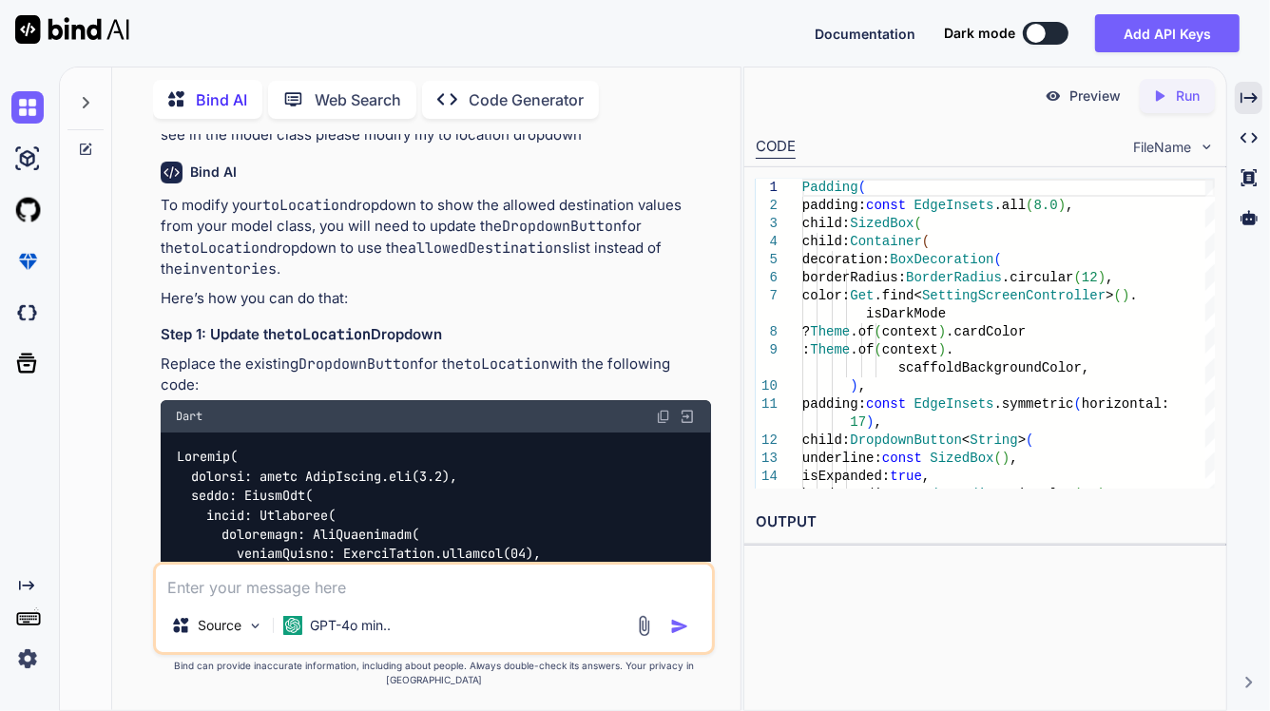
click at [663, 409] on img at bounding box center [663, 416] width 15 height 15
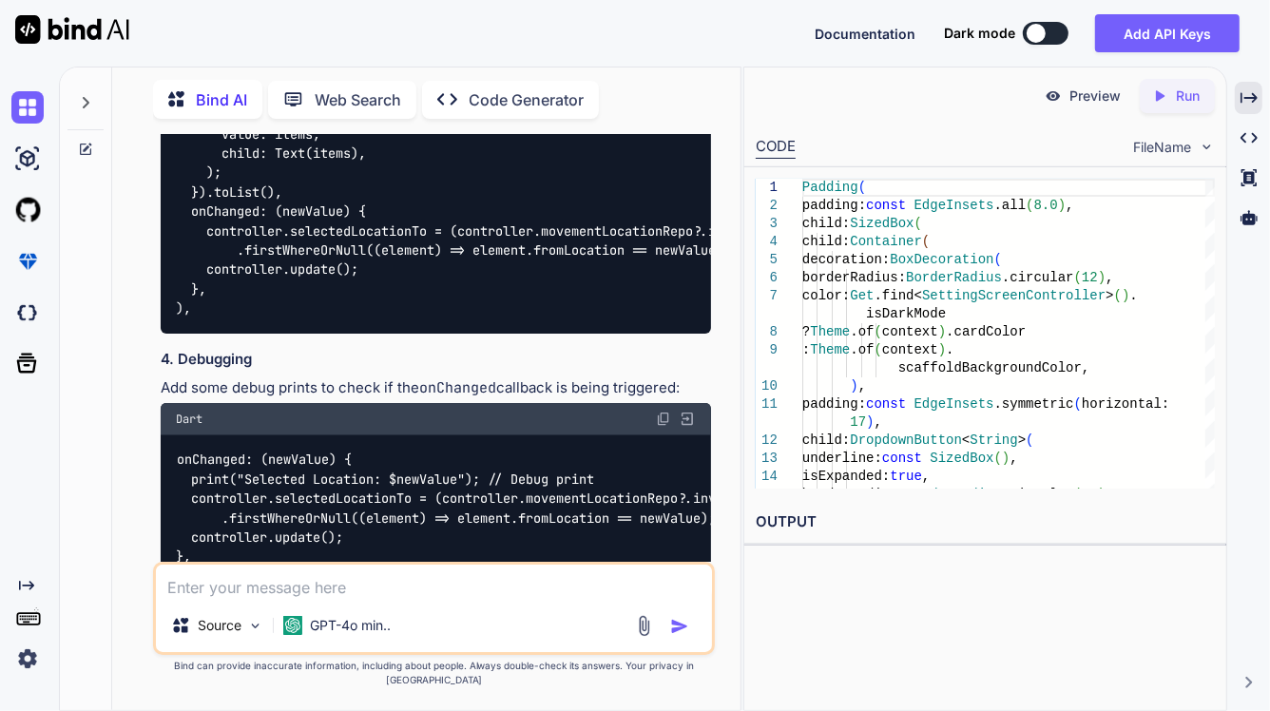
scroll to position [11779, 0]
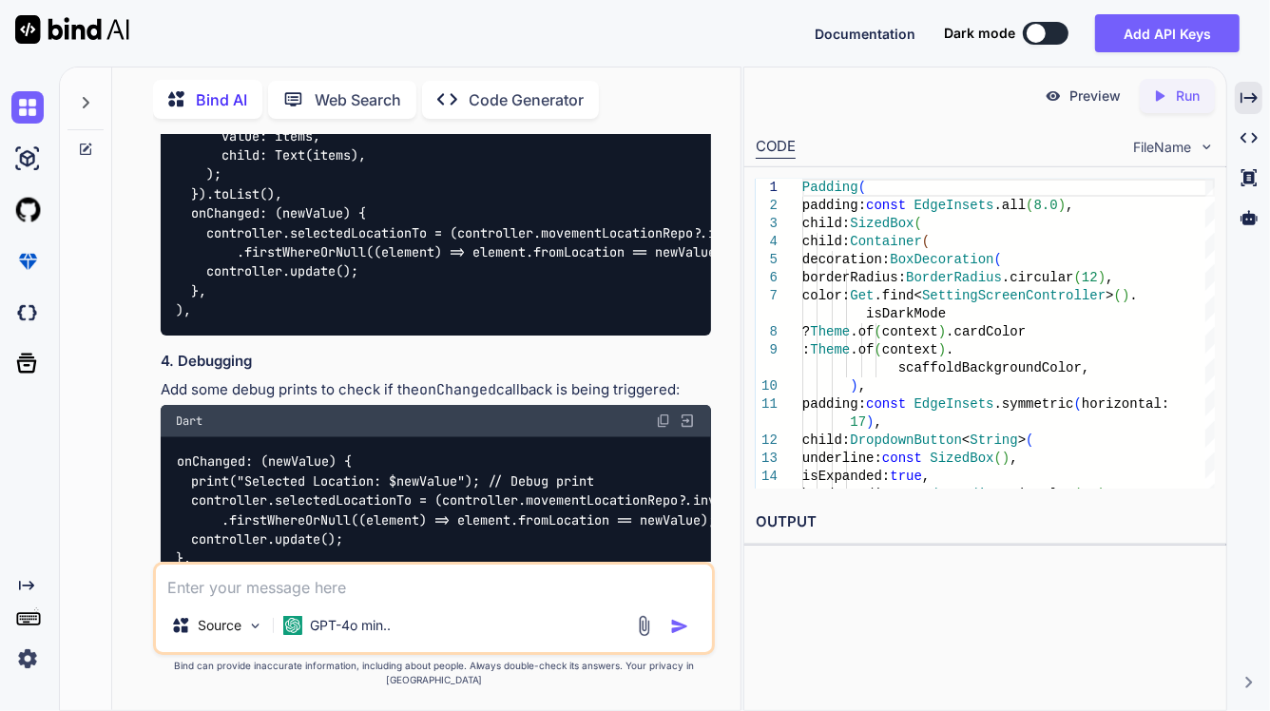
click at [659, 413] on img at bounding box center [663, 420] width 15 height 15
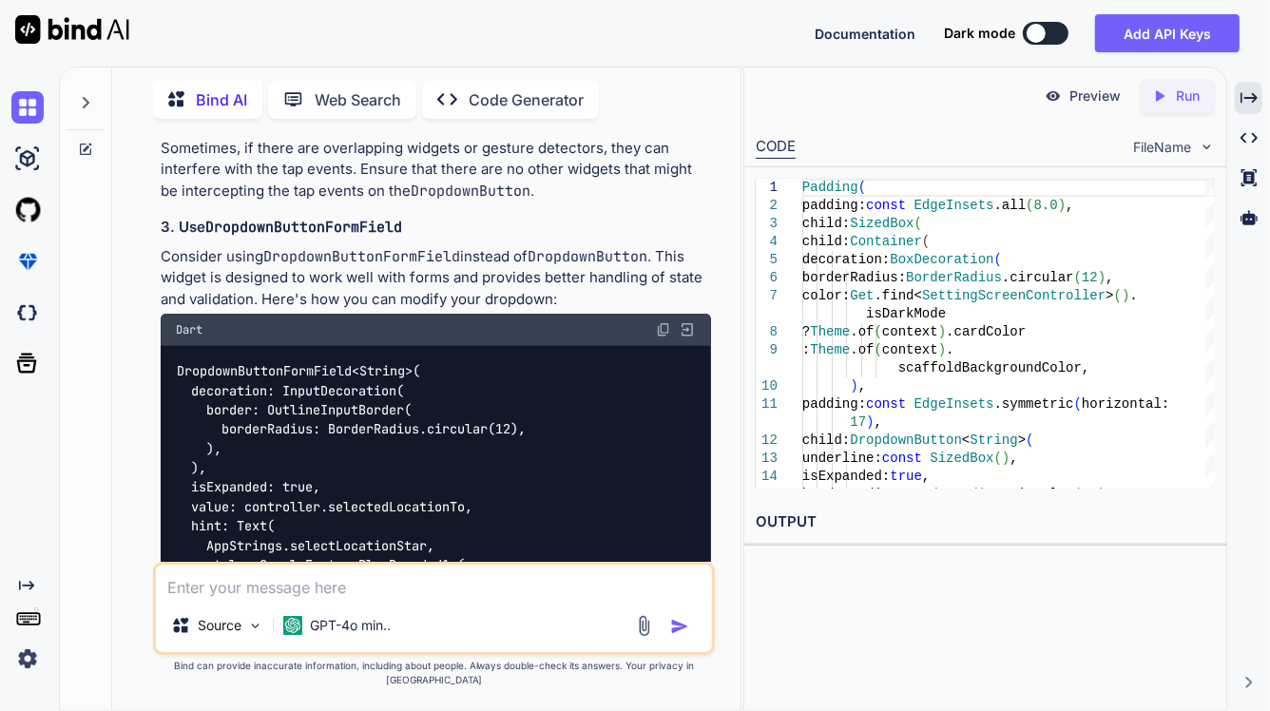
scroll to position [11185, 0]
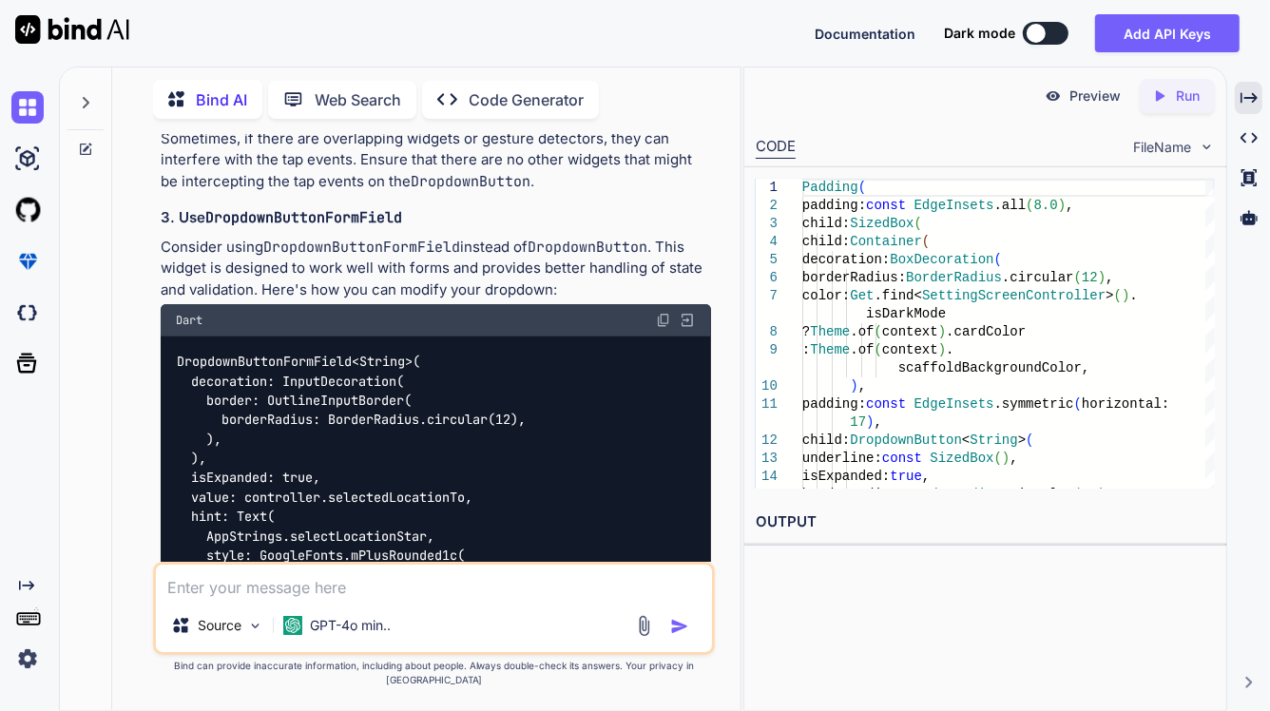
drag, startPoint x: 662, startPoint y: 178, endPoint x: 680, endPoint y: 193, distance: 23.6
click at [661, 313] on img at bounding box center [663, 320] width 15 height 15
drag, startPoint x: 177, startPoint y: 225, endPoint x: 382, endPoint y: 221, distance: 205.3
click at [382, 352] on code "DropdownButtonFormField<String>( decoration: InputDecoration( border: OutlineIn…" at bounding box center [510, 633] width 669 height 563
copy code "DropdownButtonFormField<St"
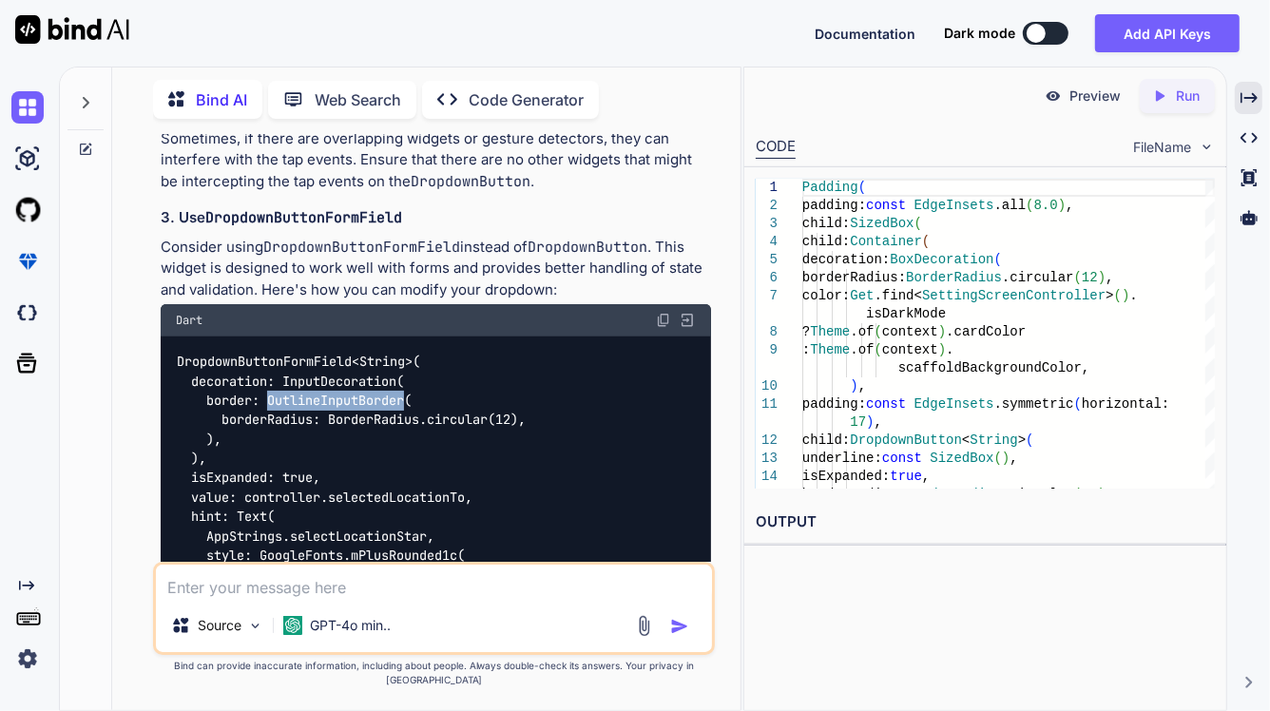
drag, startPoint x: 266, startPoint y: 259, endPoint x: 409, endPoint y: 258, distance: 142.6
click at [409, 352] on code "DropdownButtonFormField<String>( decoration: InputDecoration( border: OutlineIn…" at bounding box center [510, 633] width 669 height 563
copy code "OutlineInputBorder"
click at [429, 336] on div "DropdownButtonFormField<String>( decoration: InputDecoration( border: OutlineIn…" at bounding box center [436, 632] width 550 height 592
click at [658, 313] on img at bounding box center [663, 320] width 15 height 15
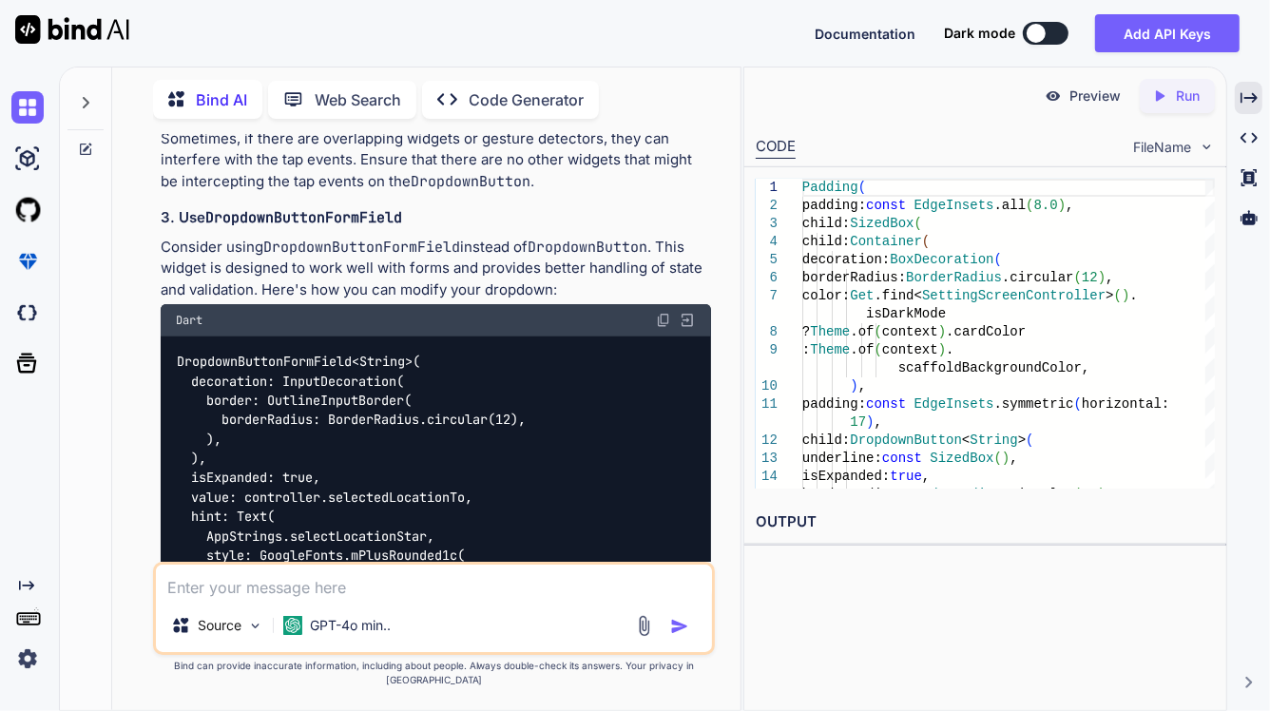
click at [388, 591] on textarea at bounding box center [434, 581] width 556 height 34
paste textarea "// /* // * Created By - Chetu Team // * Description - This class is handling th…"
type textarea "Please change the all dropdown list color into white here is the UI code => // …"
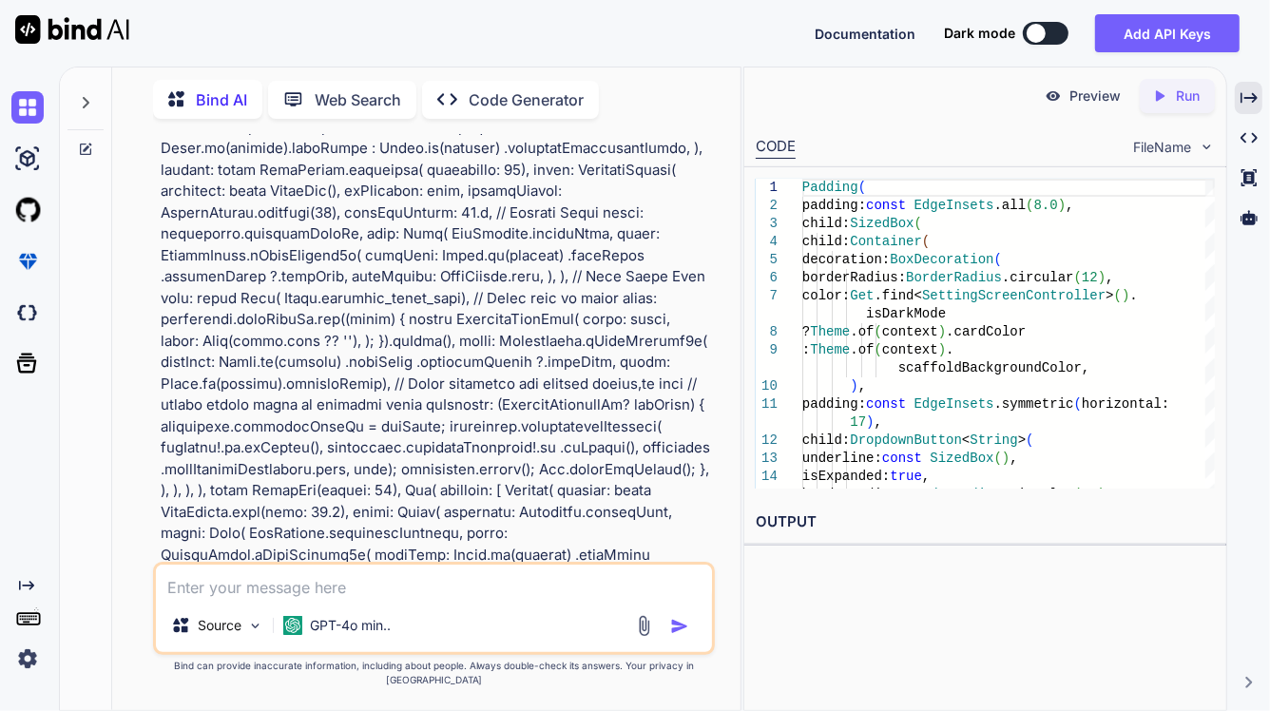
scroll to position [19767, 0]
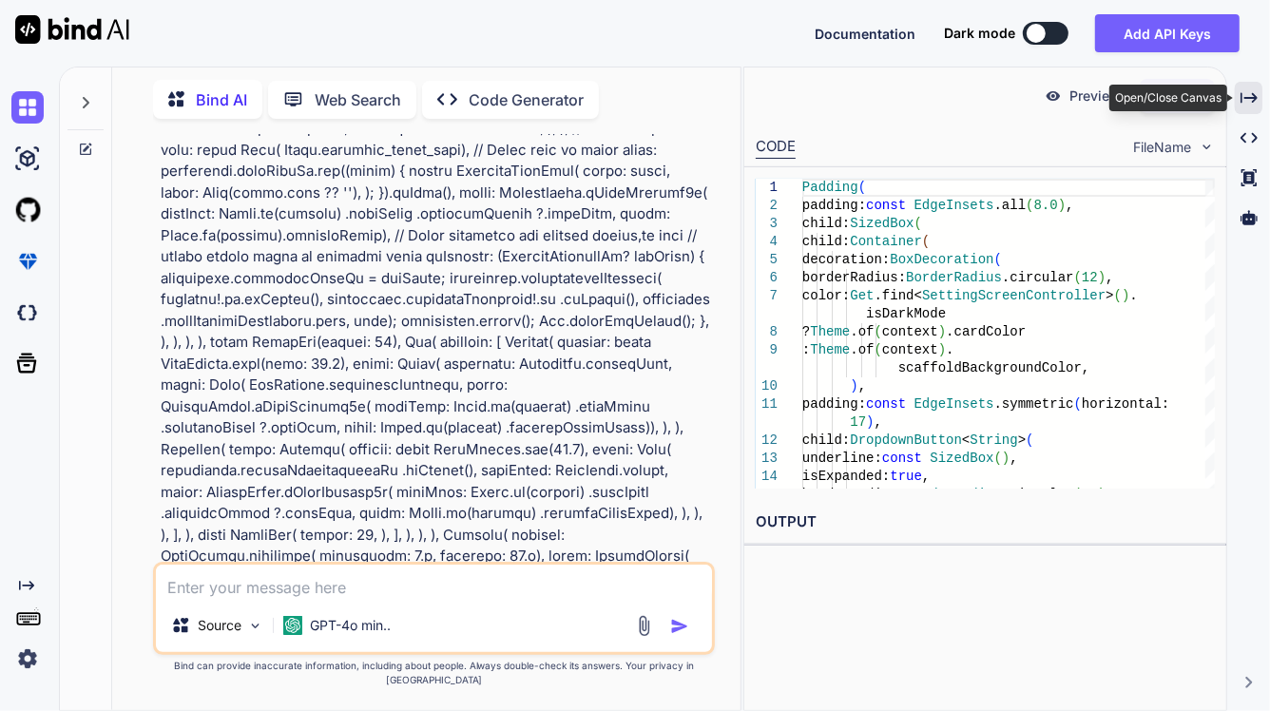
click at [1243, 90] on icon "Created with Pixso." at bounding box center [1248, 97] width 17 height 17
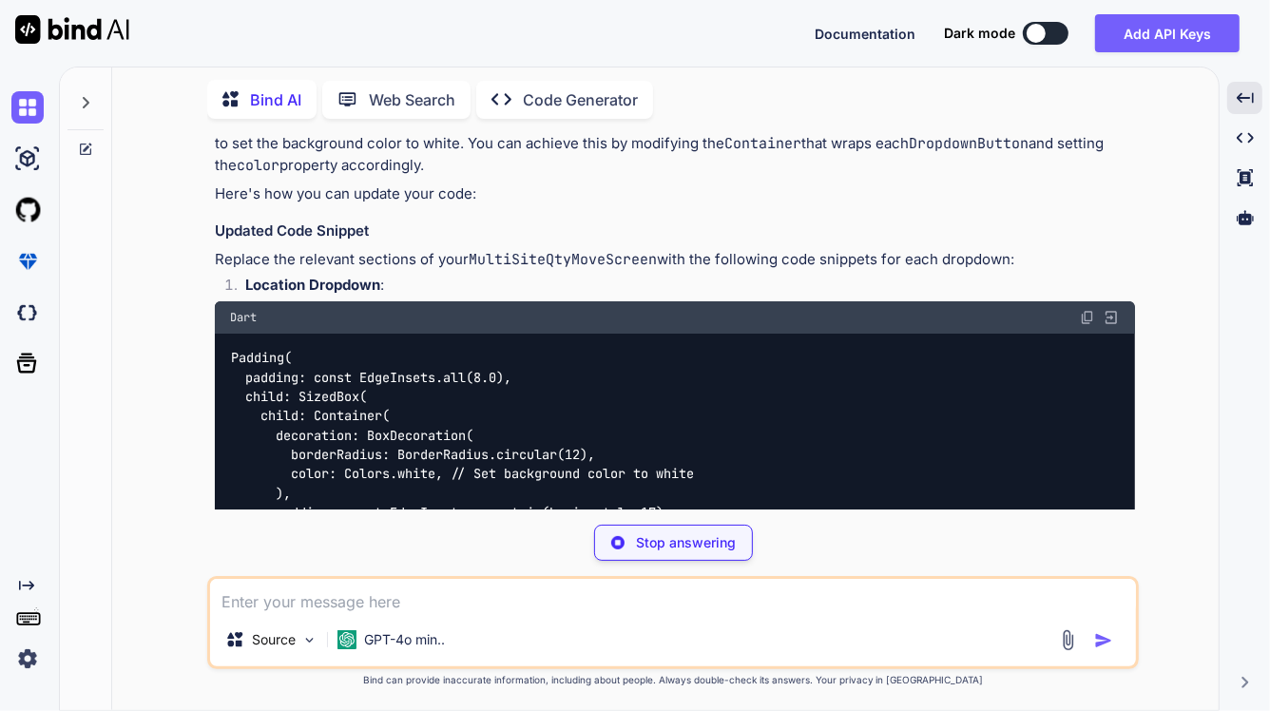
scroll to position [14851, 0]
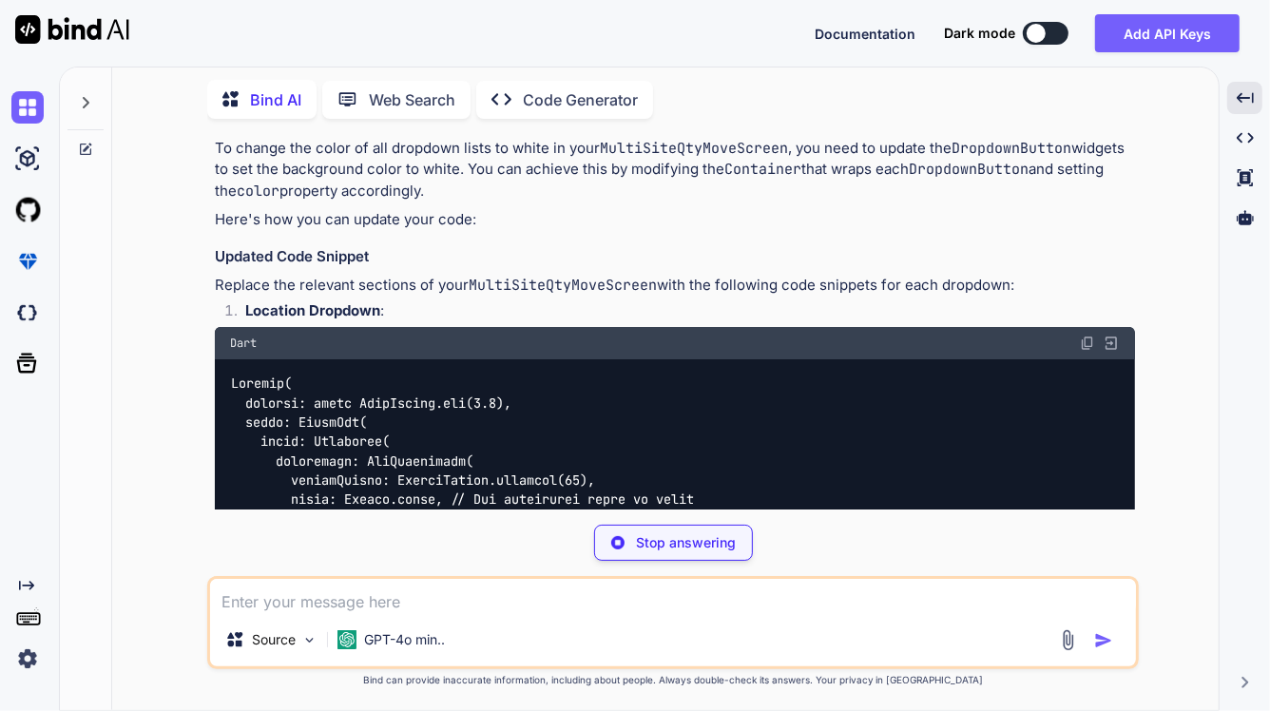
drag, startPoint x: 287, startPoint y: 433, endPoint x: 425, endPoint y: 434, distance: 137.8
drag, startPoint x: 449, startPoint y: 433, endPoint x: 290, endPoint y: 444, distance: 159.0
copy code "color: Colors.white,"
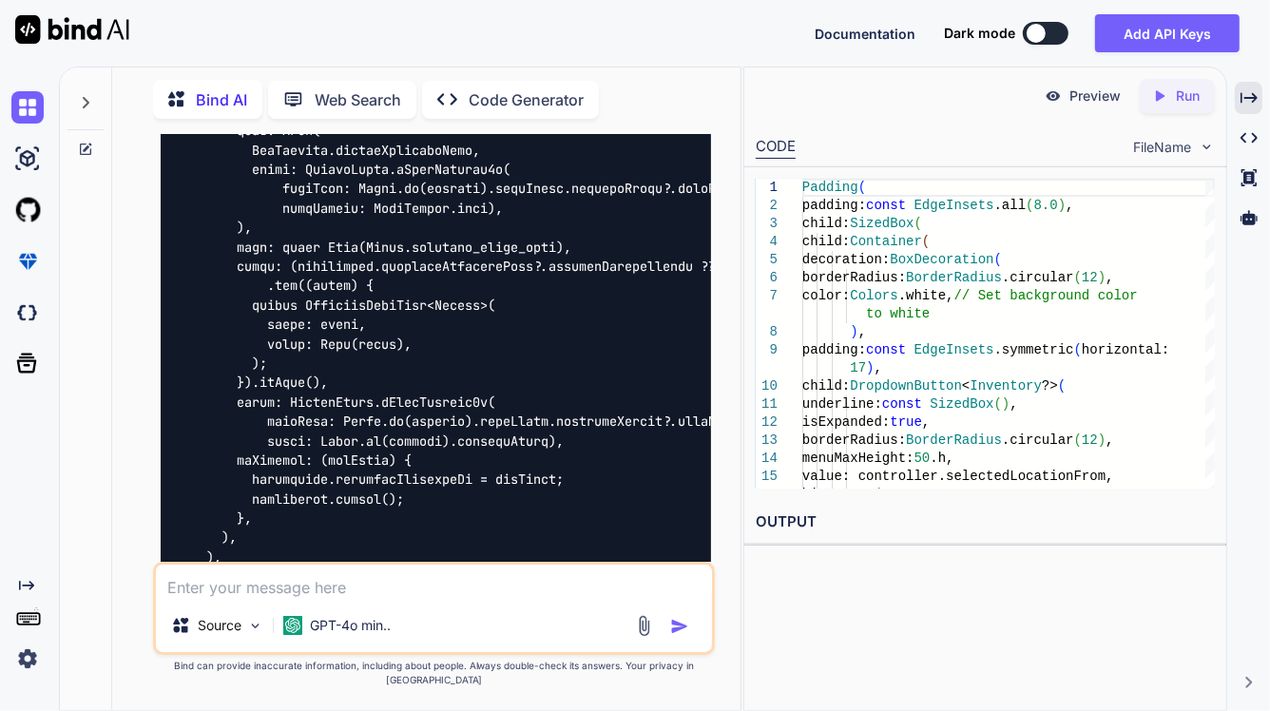
scroll to position [22031, 0]
